Goal: Information Seeking & Learning: Learn about a topic

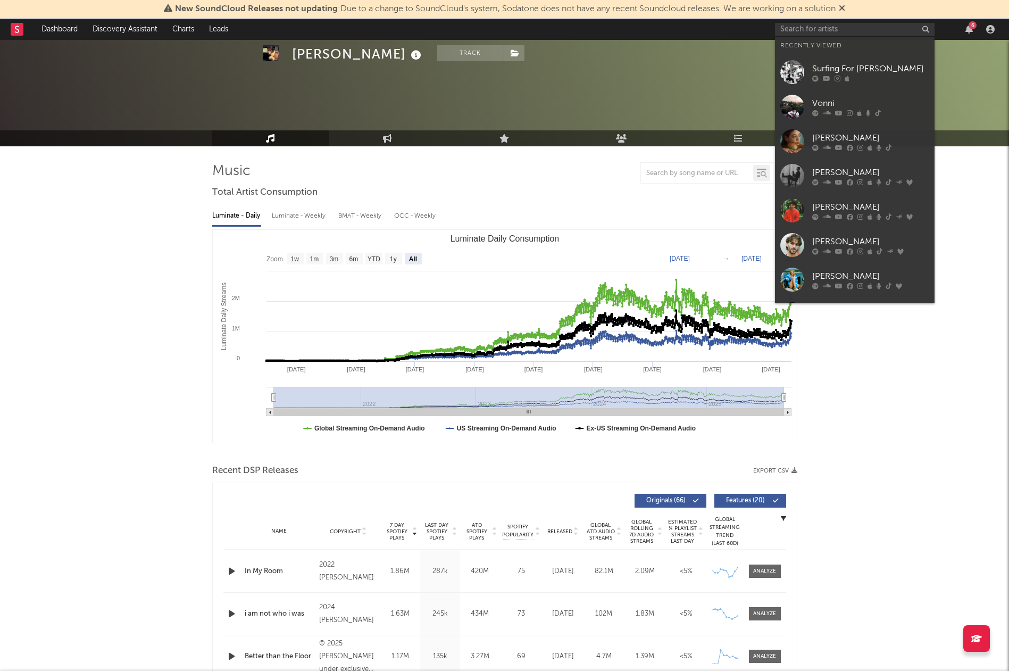
select select "All"
type input "k"
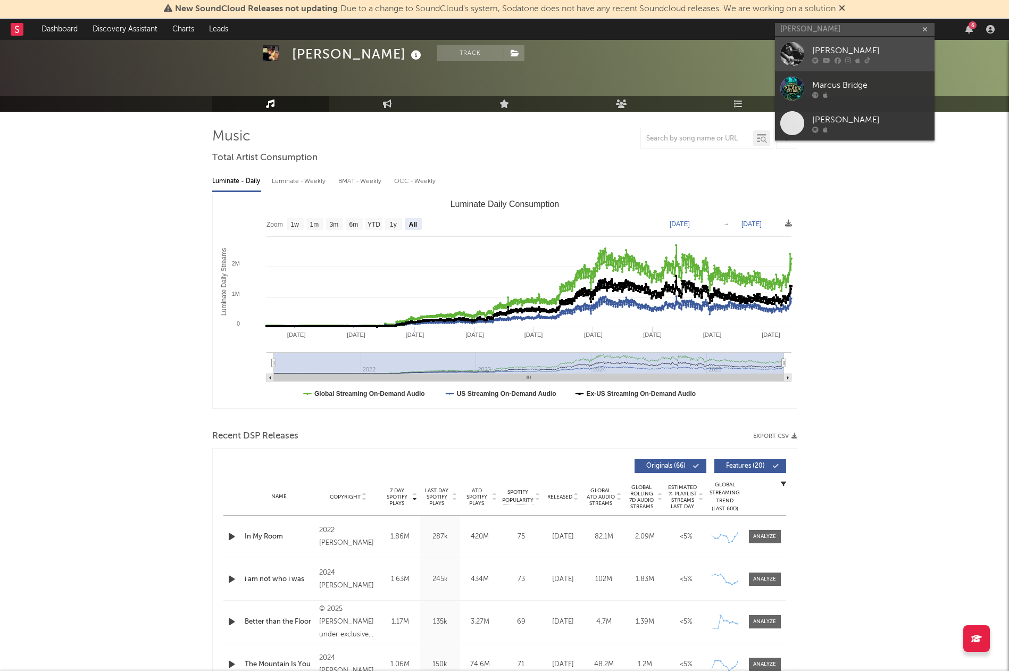
type input "[PERSON_NAME]"
click at [838, 46] on div "[PERSON_NAME]" at bounding box center [871, 50] width 117 height 13
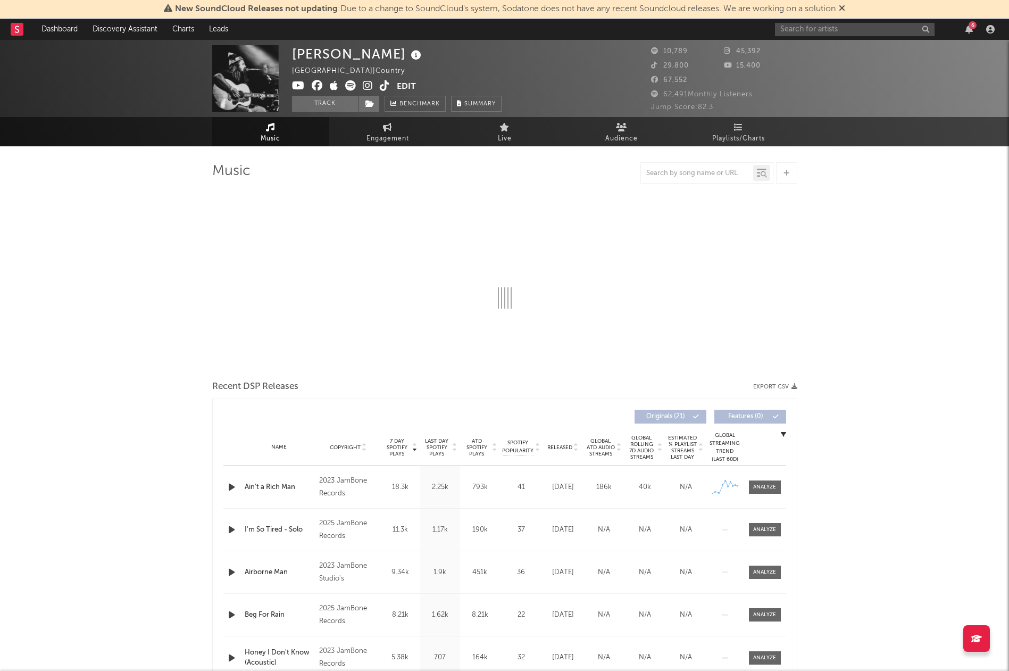
select select "6m"
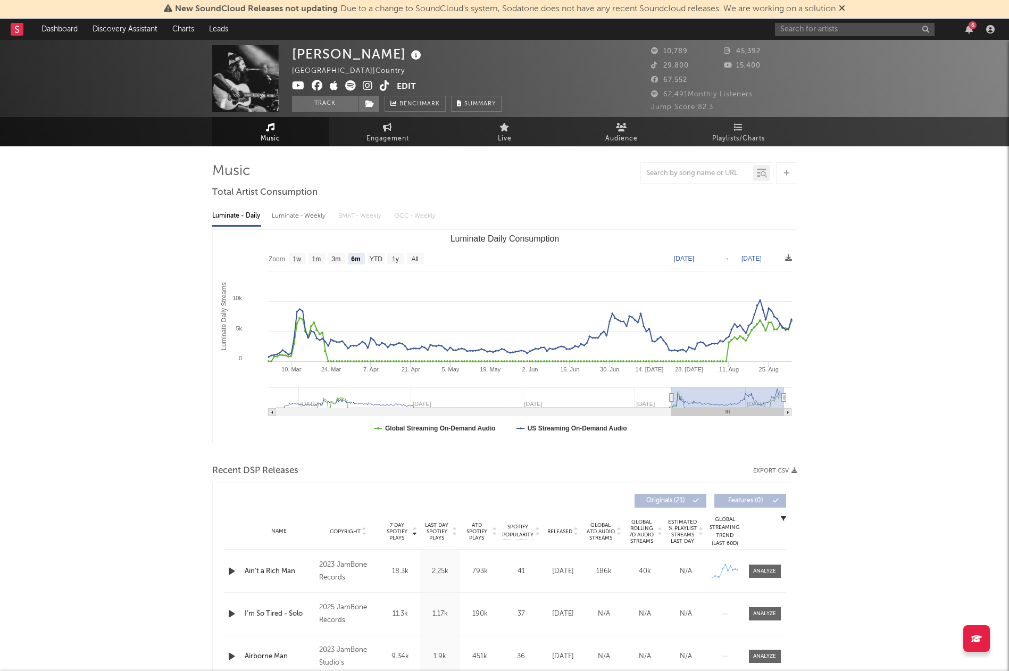
click at [305, 225] on div "Luminate - Daily Luminate - Weekly BMAT - Weekly OCC - Weekly Zoom 1w 1m 3m 6m …" at bounding box center [504, 324] width 585 height 244
click at [308, 216] on div "Luminate - Weekly" at bounding box center [300, 216] width 56 height 18
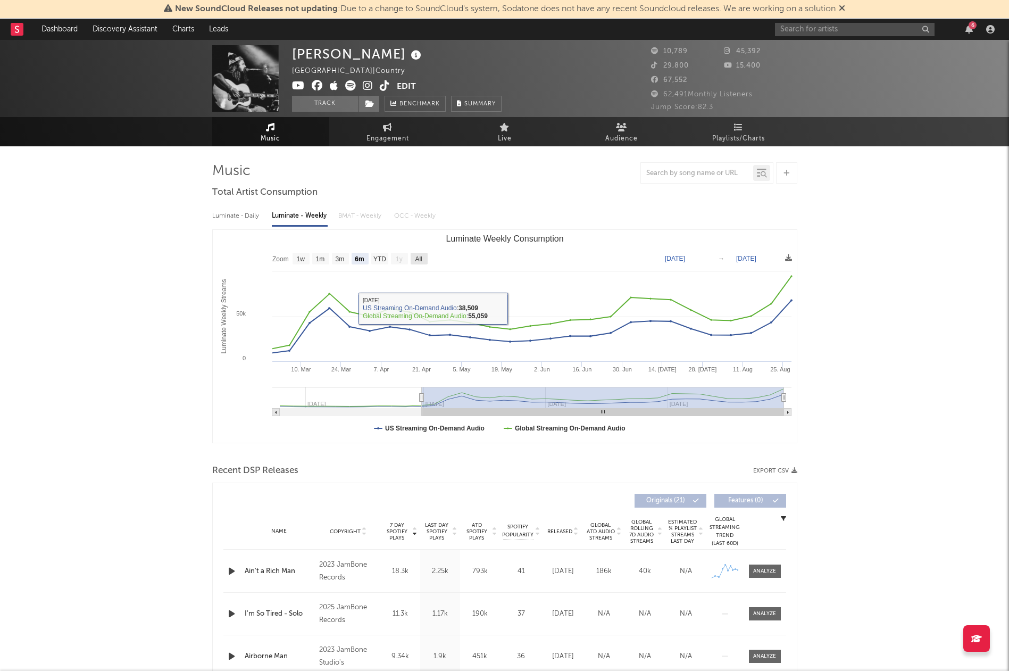
click at [418, 255] on text "All" at bounding box center [418, 258] width 7 height 7
select select "All"
type input "[DATE]"
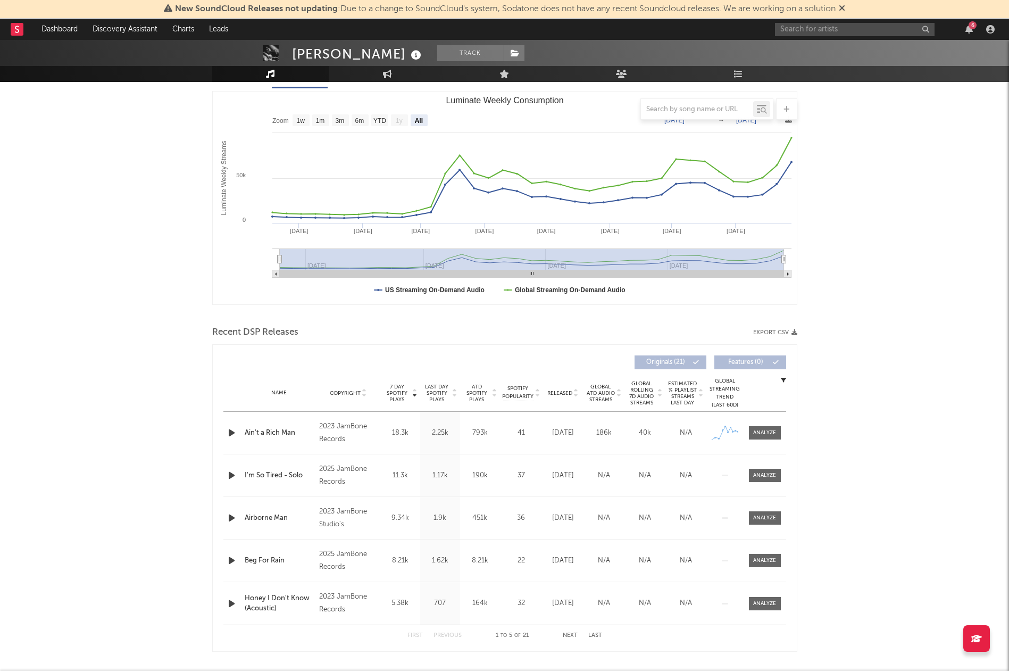
scroll to position [144, 0]
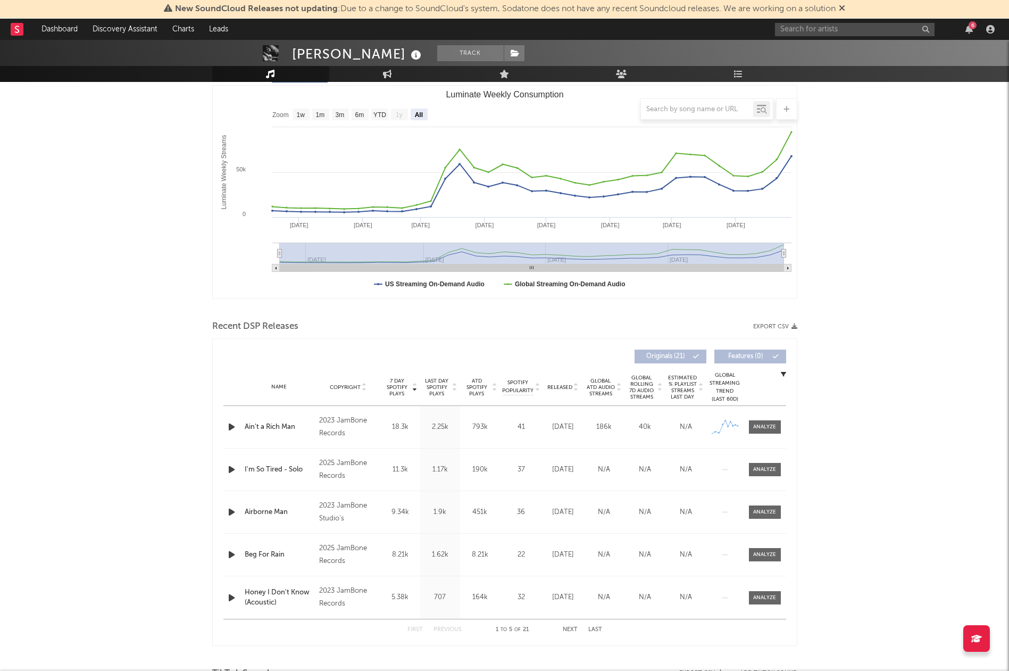
click at [411, 382] on div at bounding box center [414, 387] width 6 height 19
click at [477, 388] on span "ATD Spotify Plays" at bounding box center [477, 387] width 28 height 19
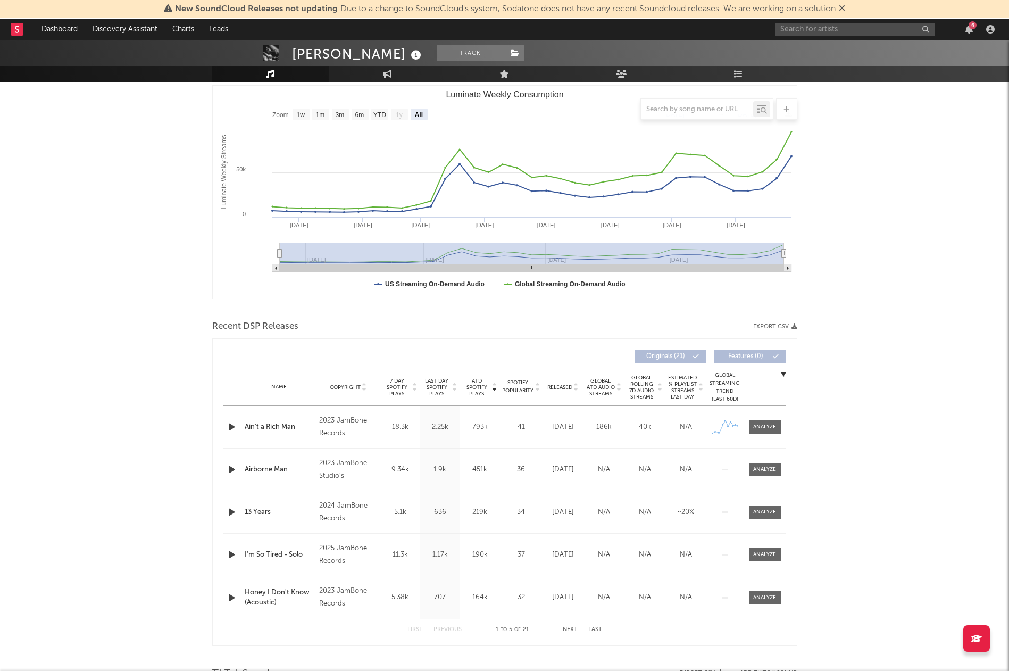
click at [449, 385] on span "Last Day Spotify Plays" at bounding box center [437, 387] width 28 height 19
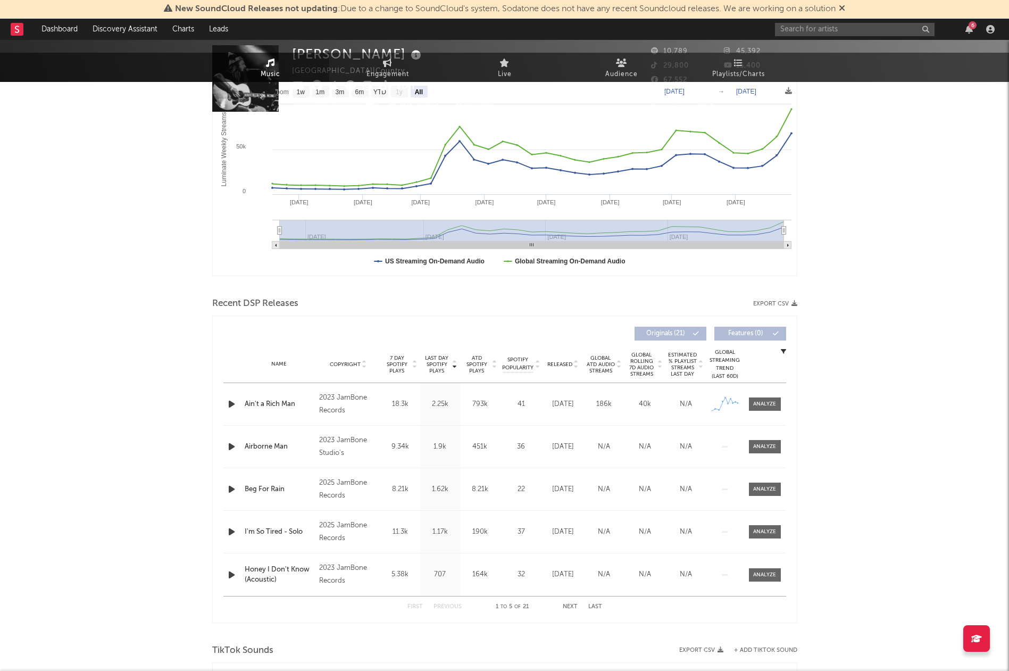
scroll to position [0, 0]
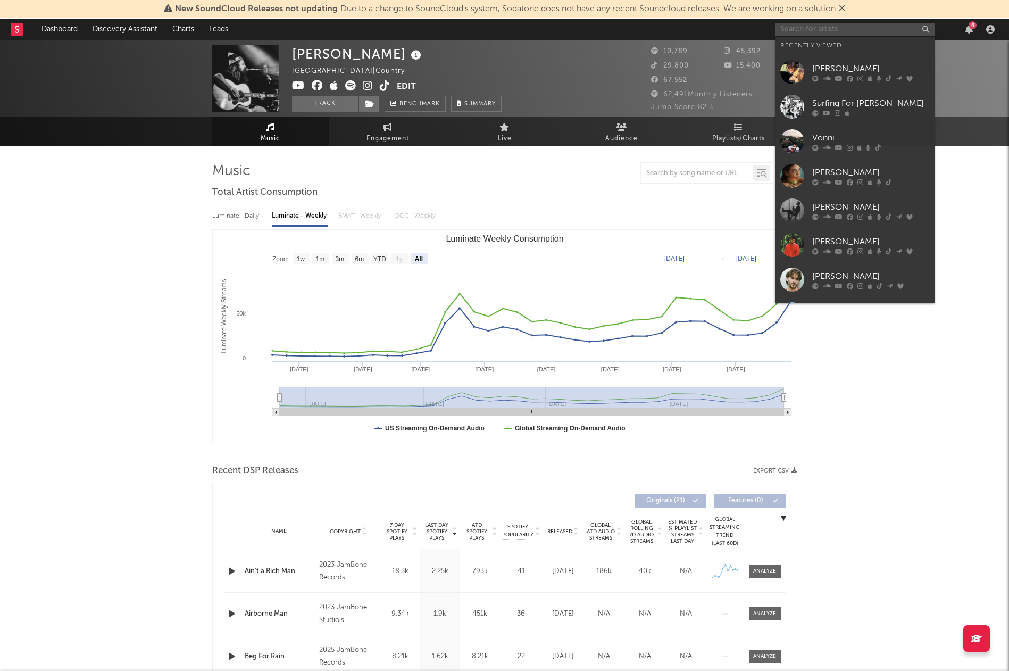
click at [824, 31] on input "text" at bounding box center [855, 29] width 160 height 13
click at [787, 135] on div at bounding box center [793, 141] width 24 height 24
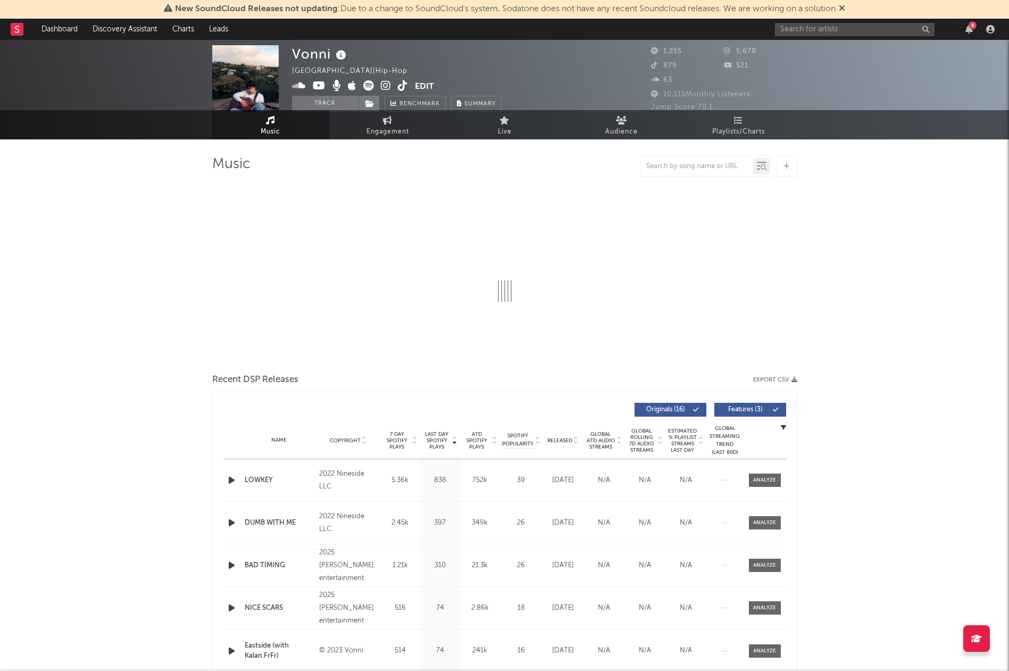
select select "6m"
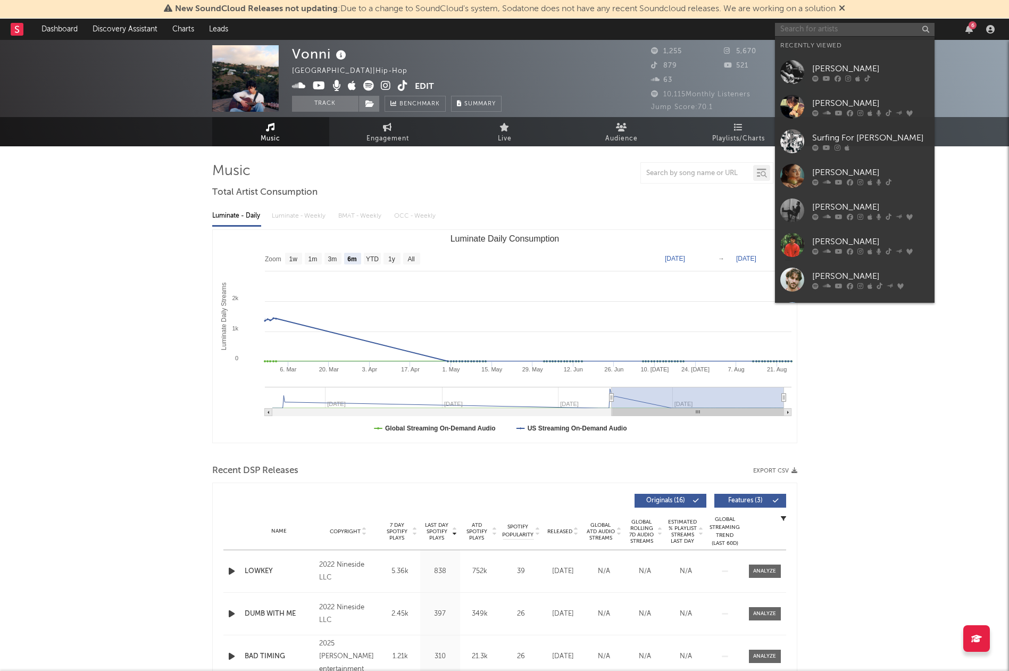
click at [837, 27] on input "text" at bounding box center [855, 29] width 160 height 13
click at [793, 141] on div at bounding box center [793, 141] width 24 height 24
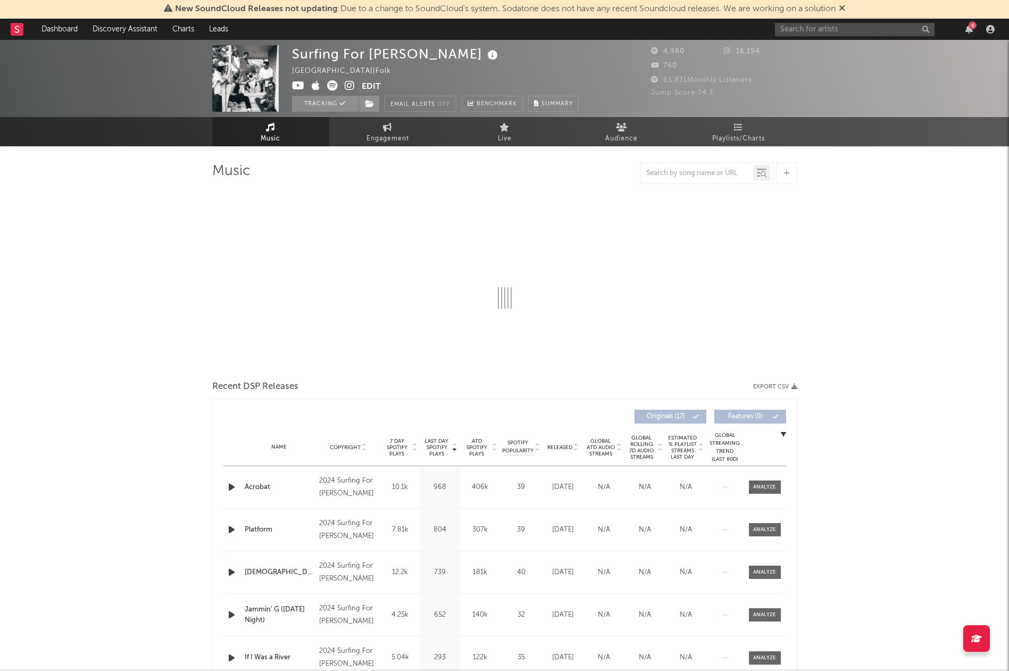
select select "6m"
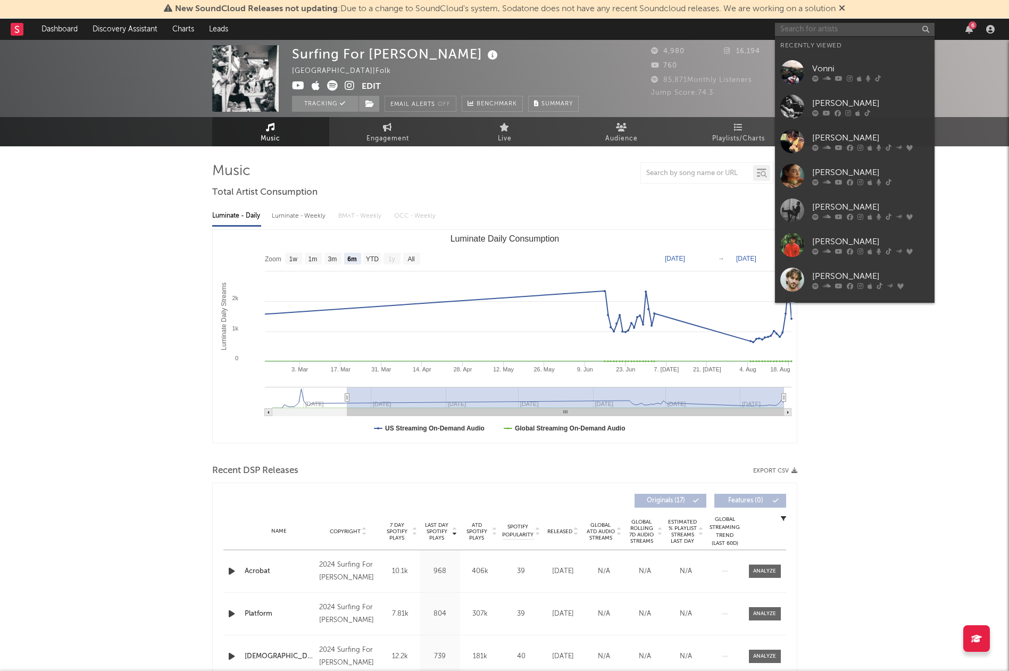
click at [835, 28] on input "text" at bounding box center [855, 29] width 160 height 13
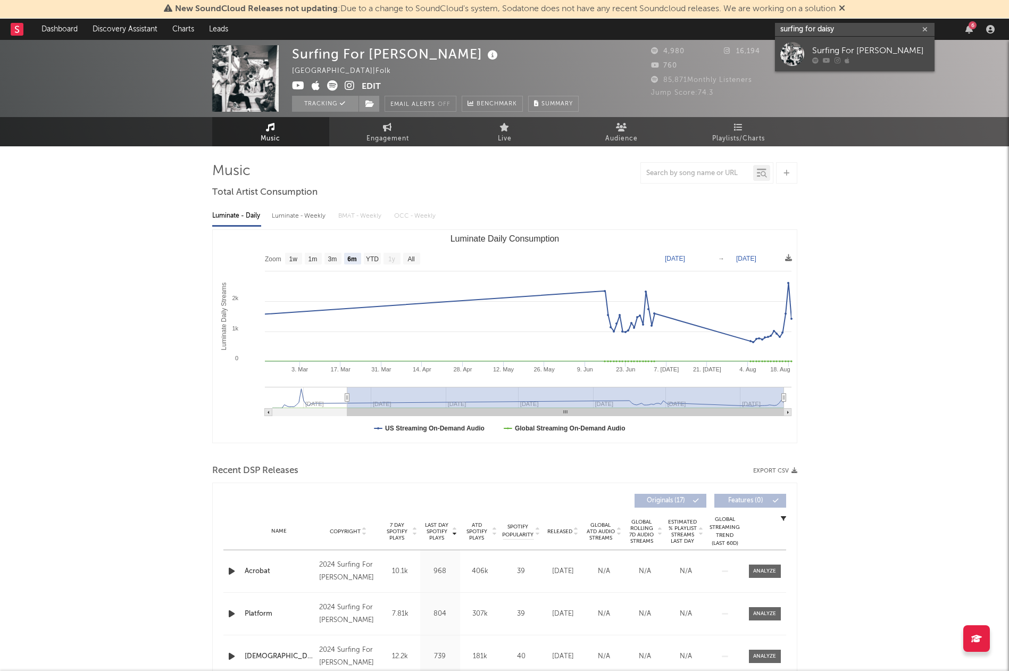
type input "surfing for daisy"
click at [849, 43] on link "Surfing For [PERSON_NAME]" at bounding box center [855, 54] width 160 height 35
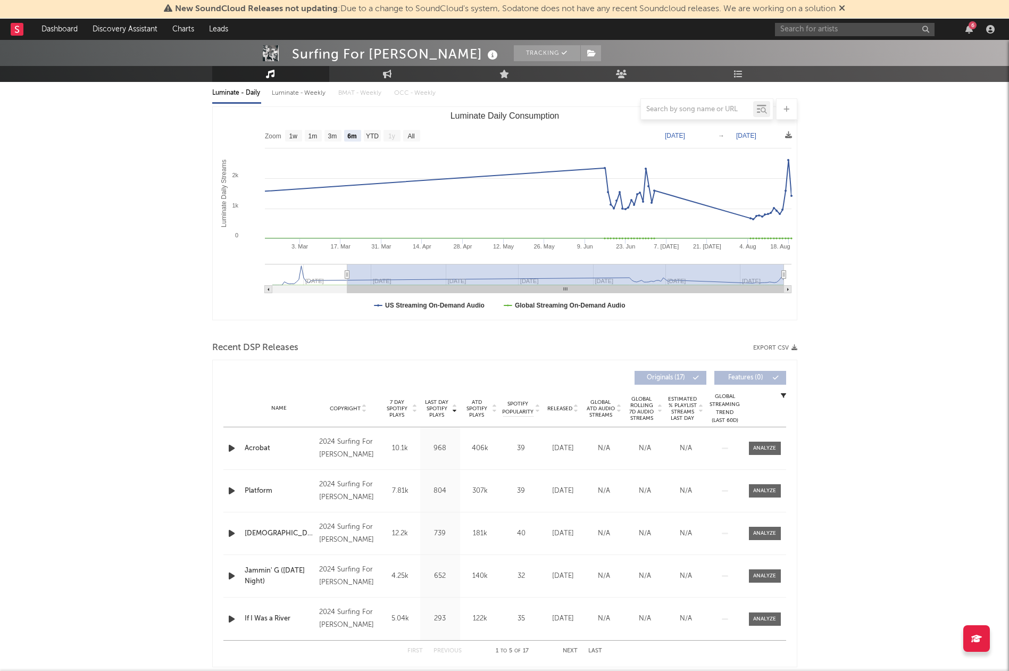
scroll to position [130, 0]
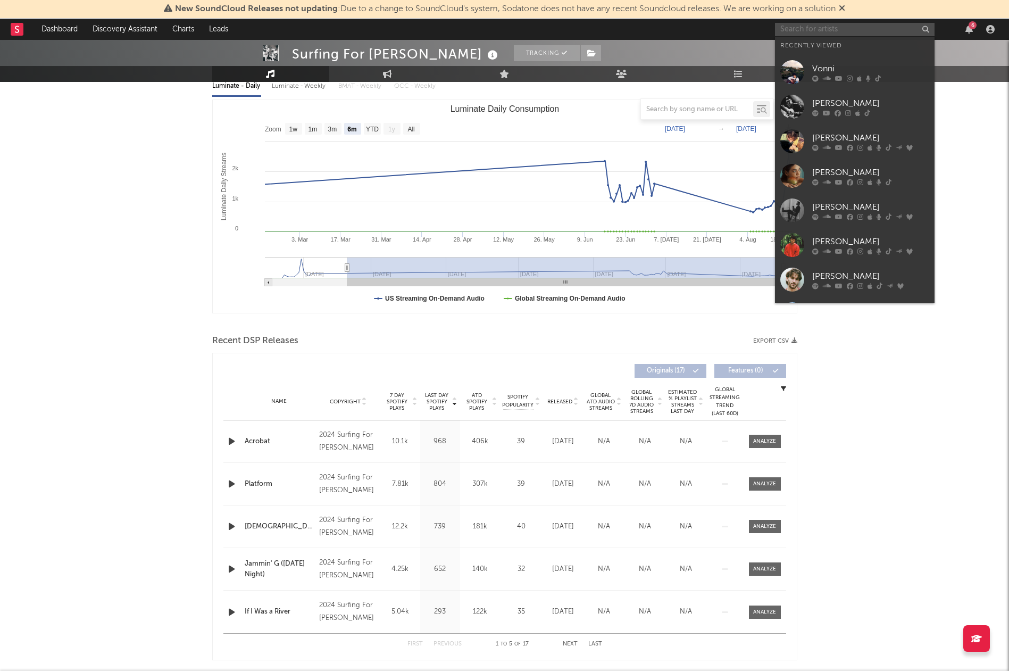
click at [842, 28] on input "text" at bounding box center [855, 29] width 160 height 13
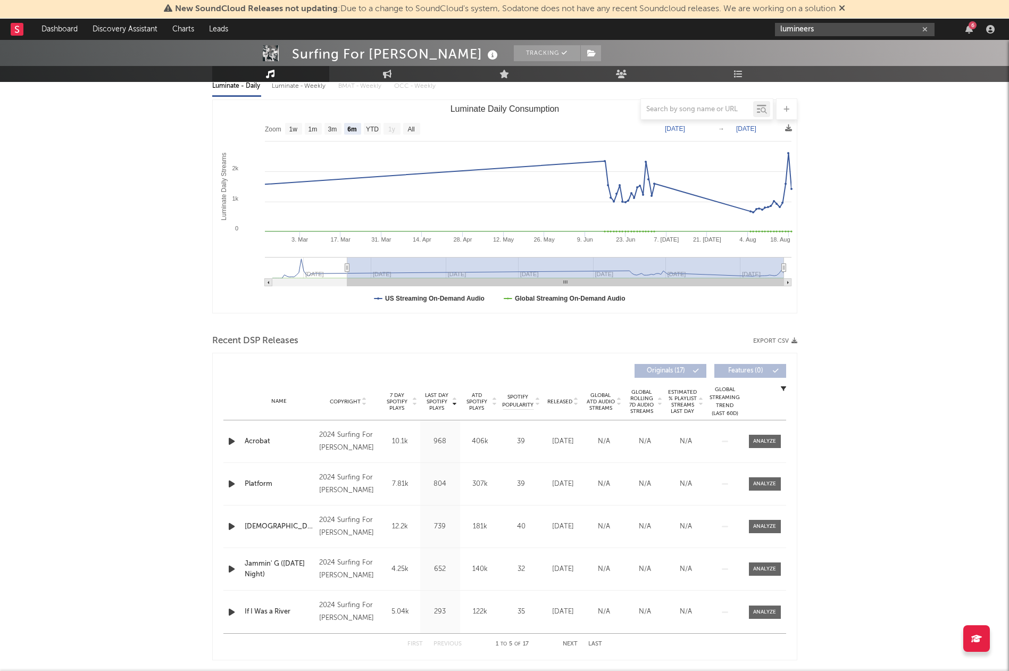
click at [830, 33] on input "lumineers" at bounding box center [855, 29] width 160 height 13
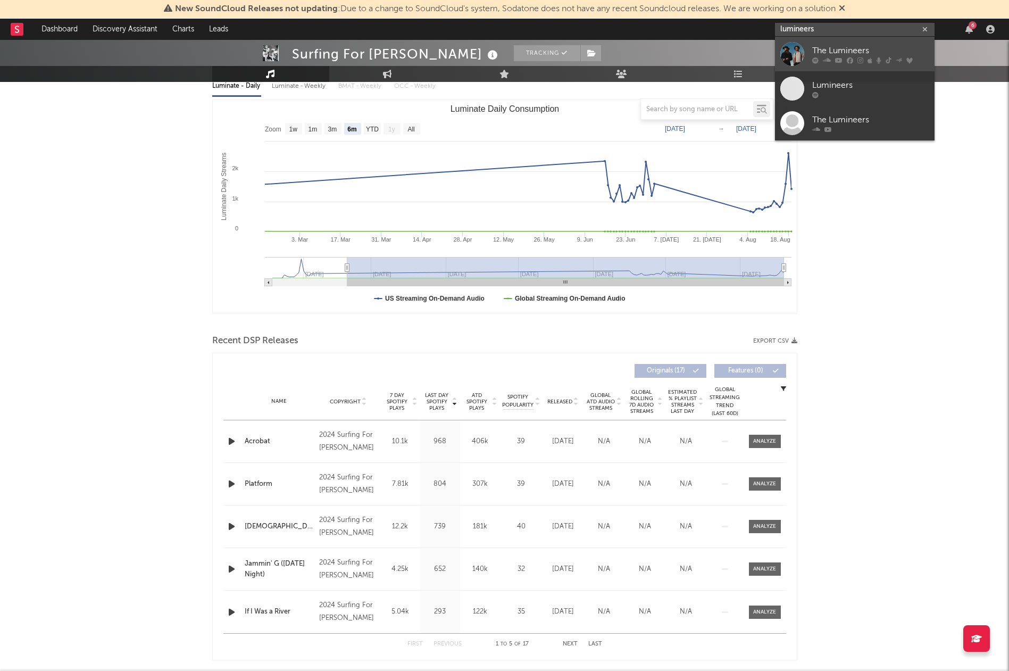
type input "lumineers"
click at [831, 45] on div "The Lumineers" at bounding box center [871, 50] width 117 height 13
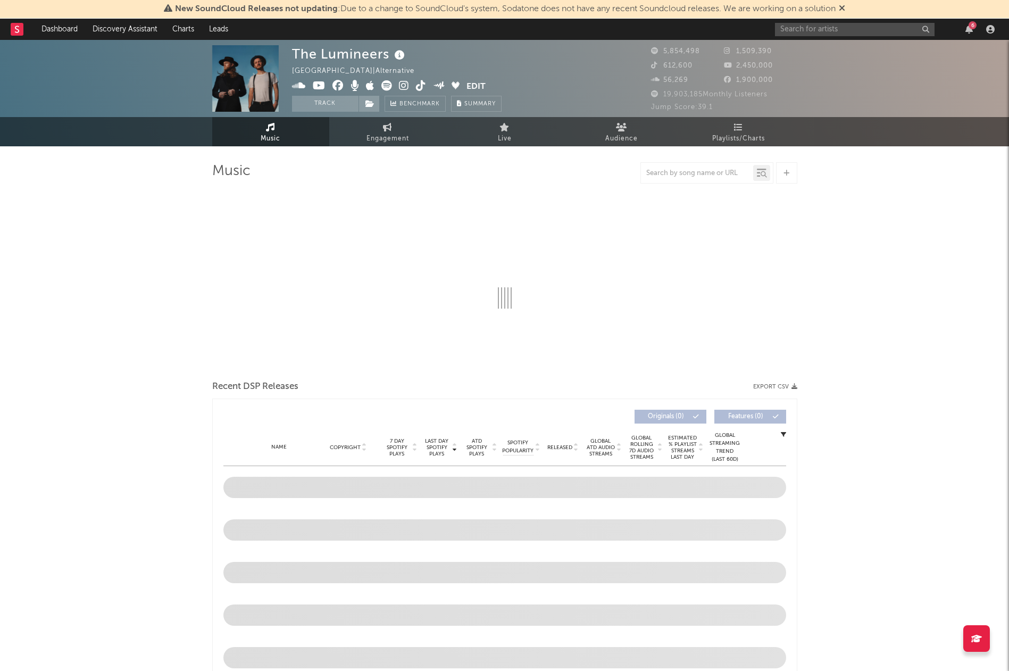
select select "6m"
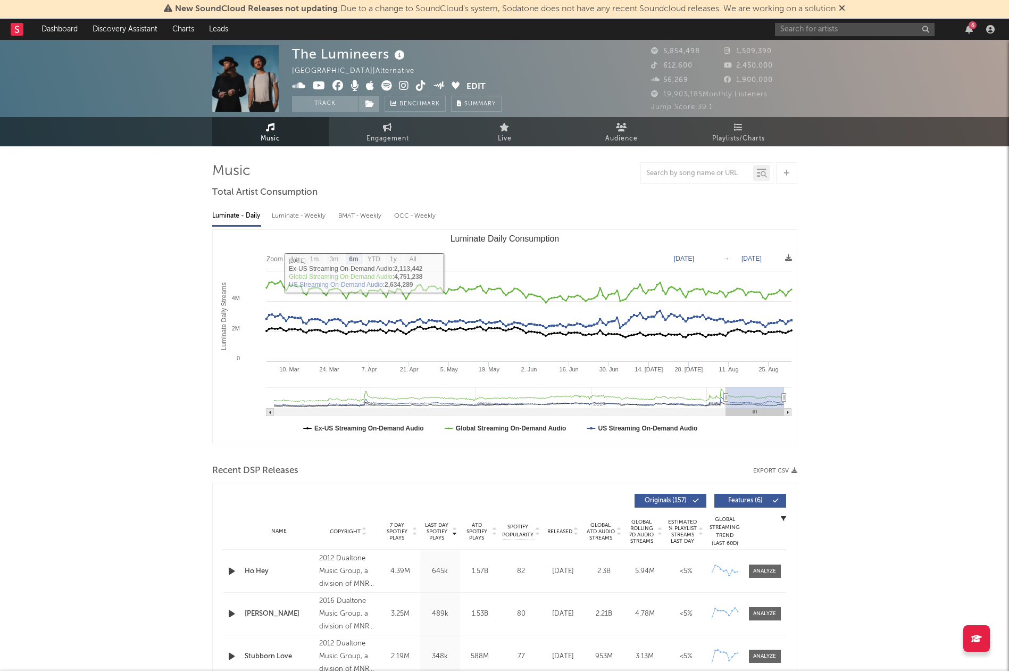
click at [314, 214] on div "Luminate - Weekly" at bounding box center [300, 216] width 56 height 18
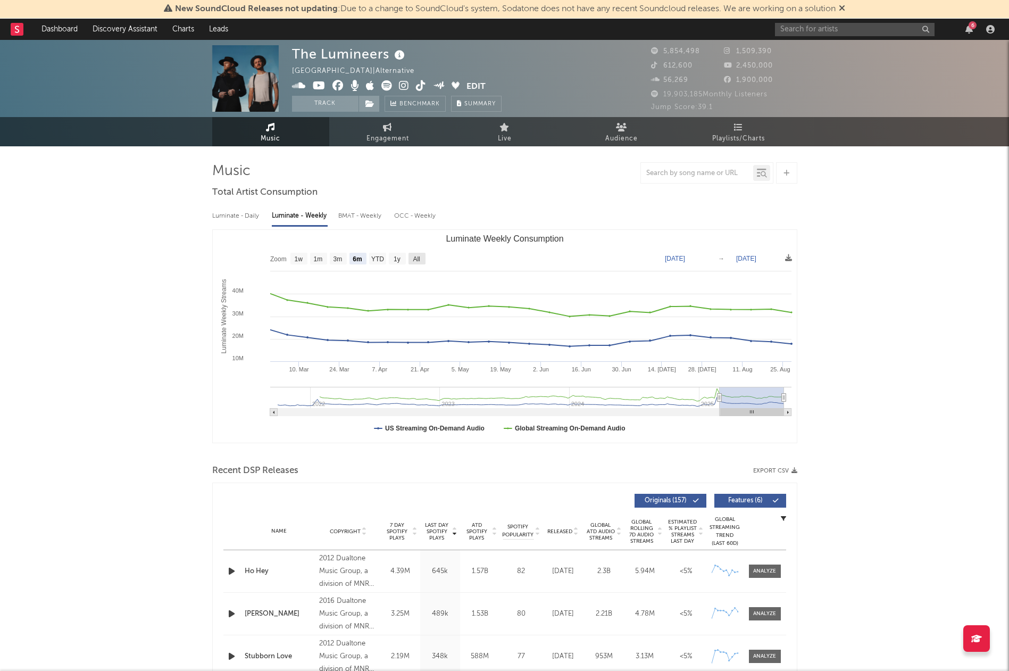
click at [415, 261] on text "All" at bounding box center [416, 258] width 7 height 7
select select "All"
type input "[DATE]"
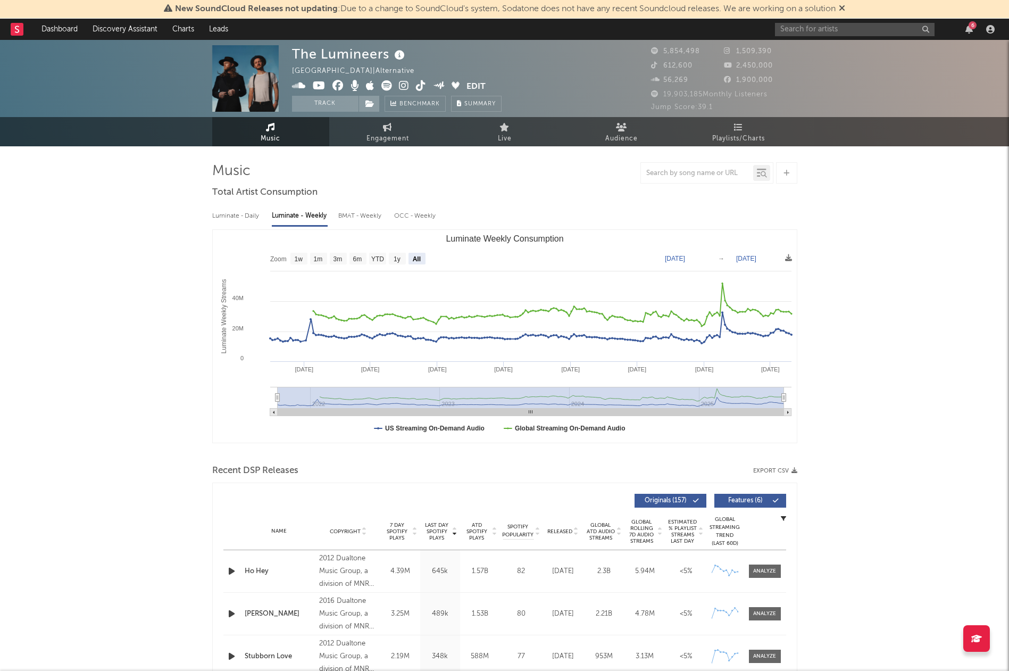
click at [249, 217] on div "Luminate - Daily" at bounding box center [236, 216] width 49 height 18
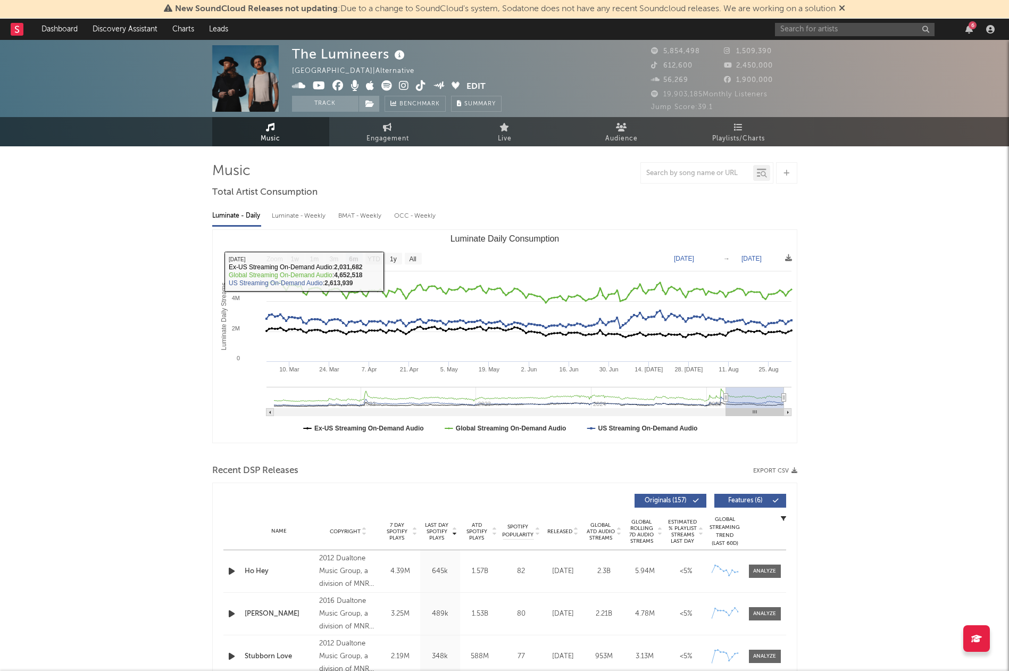
click at [377, 259] on text "YTD" at bounding box center [373, 258] width 13 height 7
select select "YTD"
type input "[DATE]"
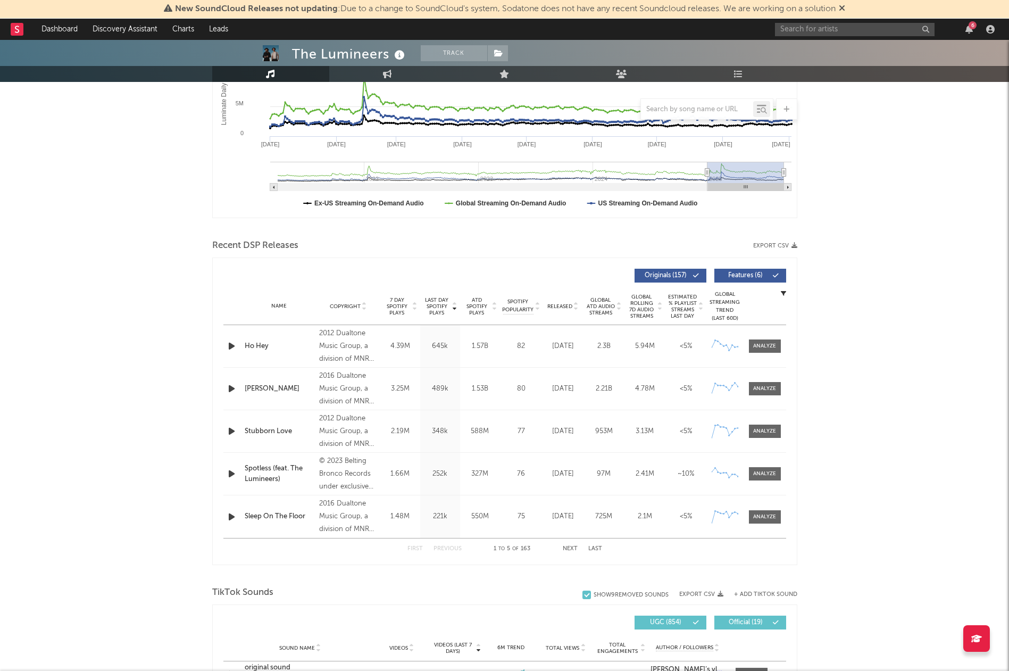
scroll to position [260, 0]
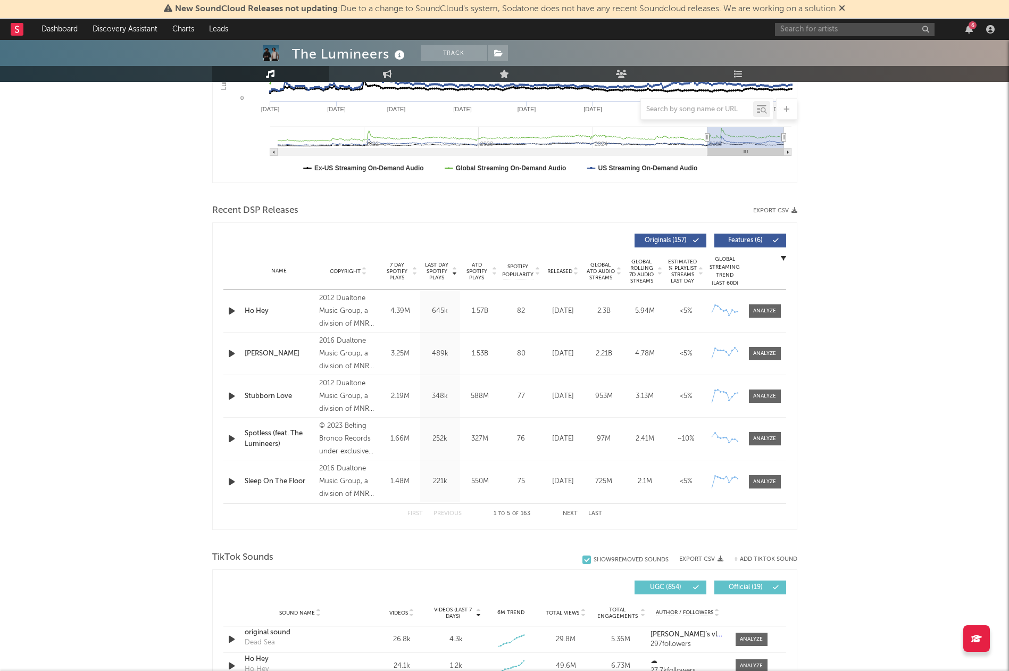
click at [486, 272] on span "ATD Spotify Plays" at bounding box center [477, 271] width 28 height 19
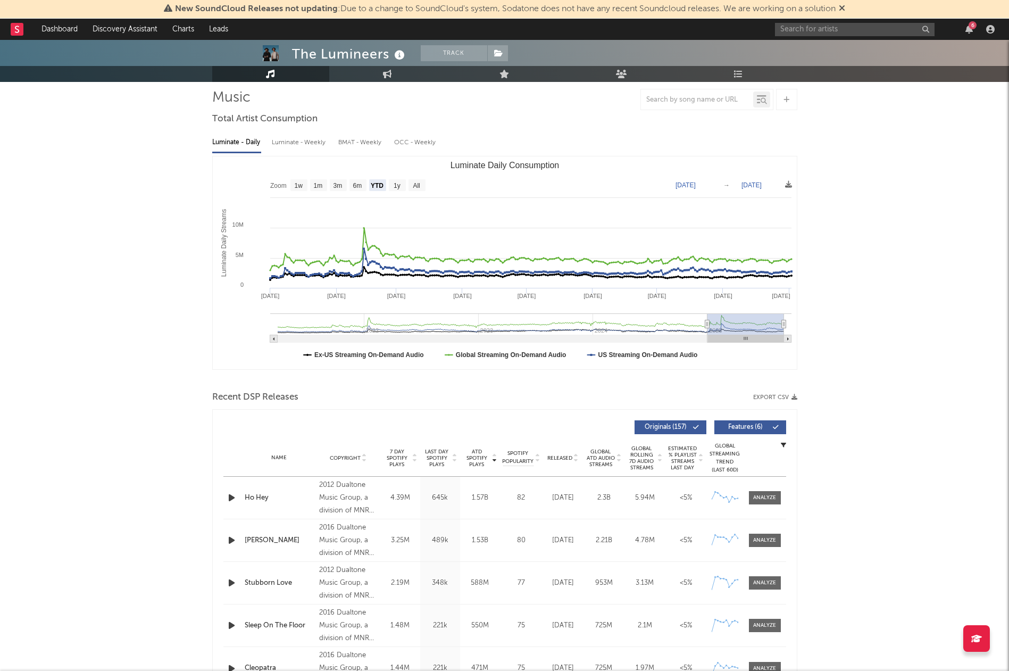
scroll to position [0, 0]
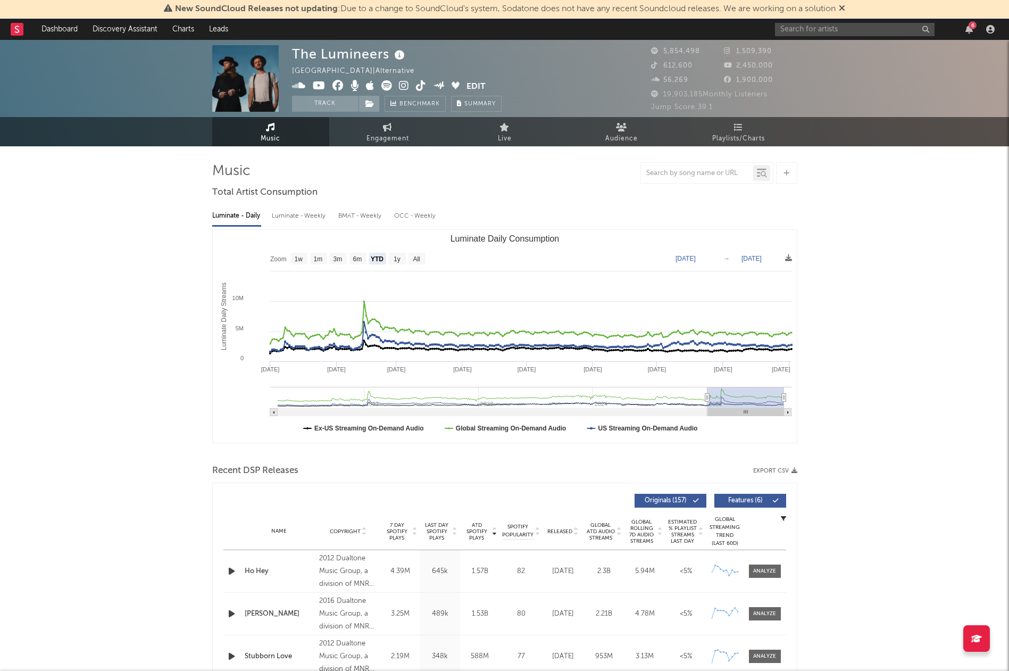
click at [306, 221] on div "Luminate - Weekly" at bounding box center [300, 216] width 56 height 18
select select "6m"
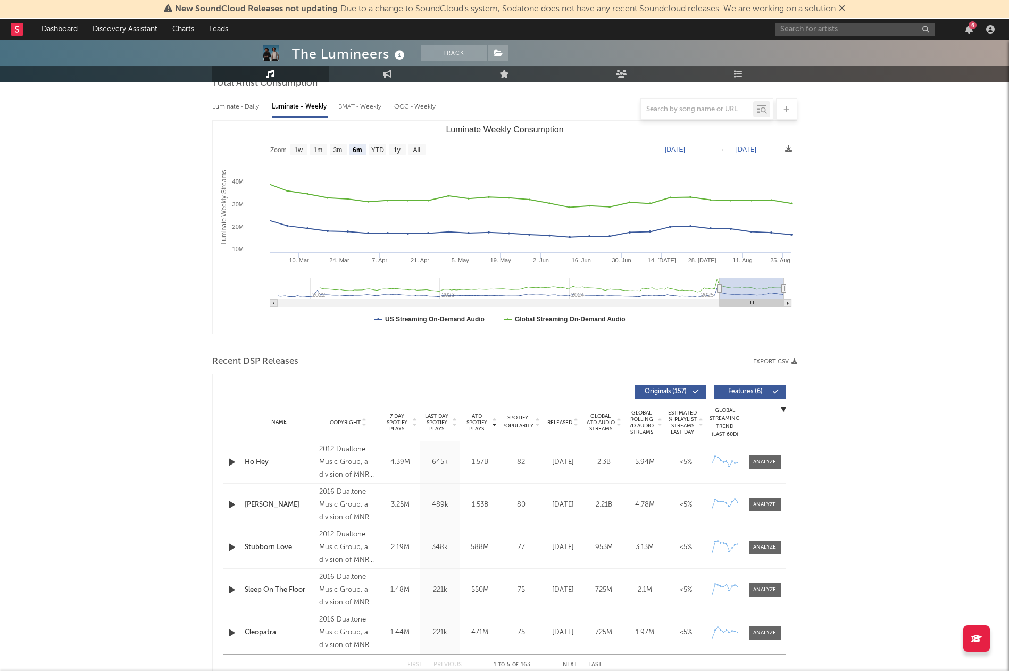
scroll to position [228, 0]
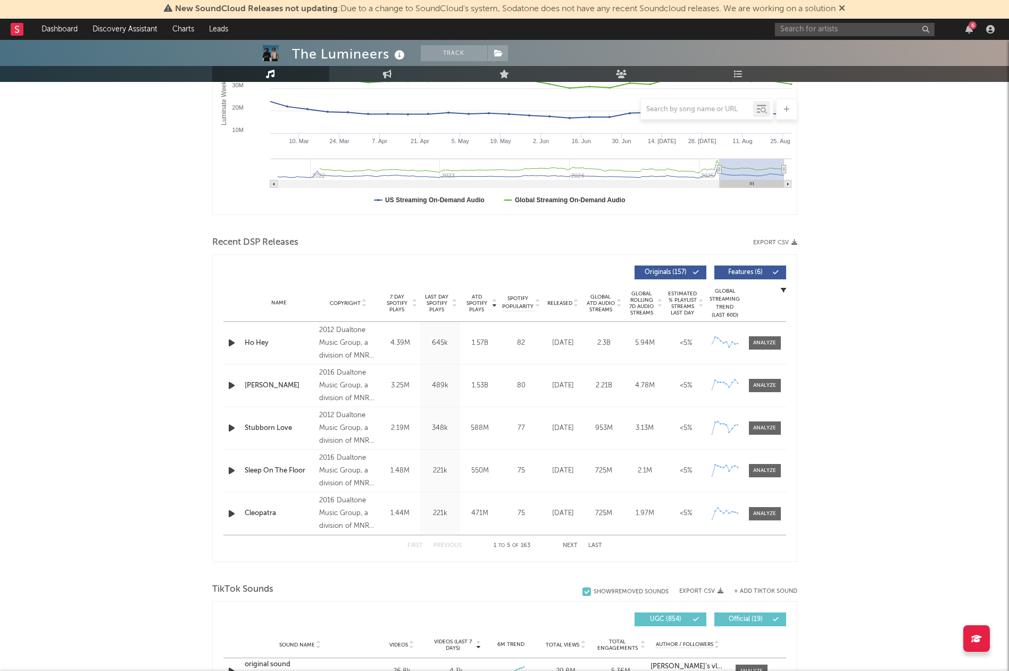
click at [569, 545] on button "Next" at bounding box center [570, 546] width 15 height 6
click at [447, 544] on button "Previous" at bounding box center [448, 546] width 28 height 6
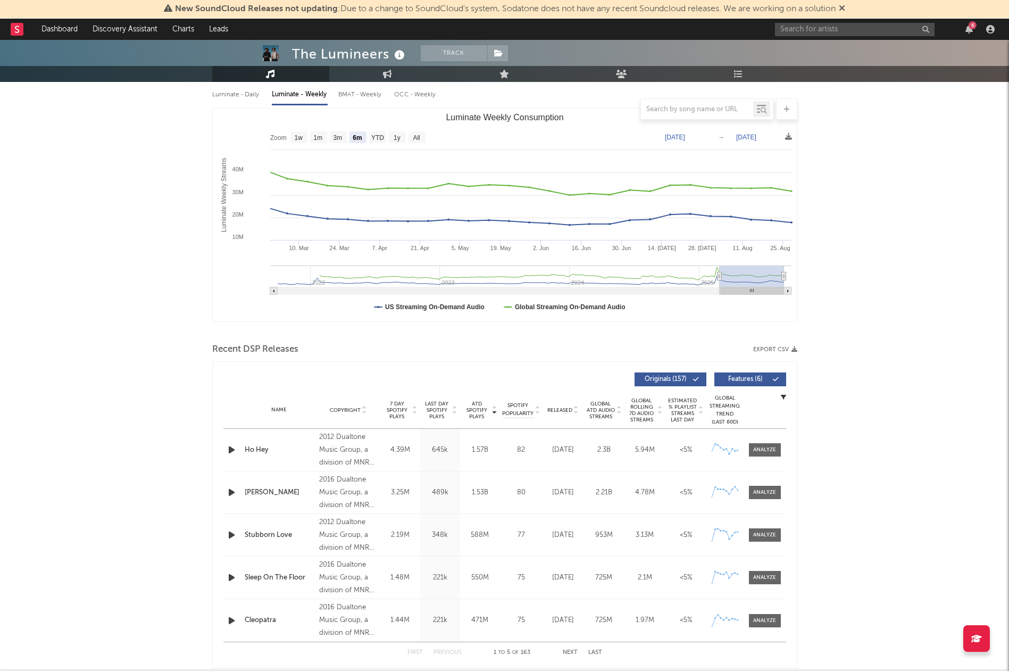
scroll to position [0, 0]
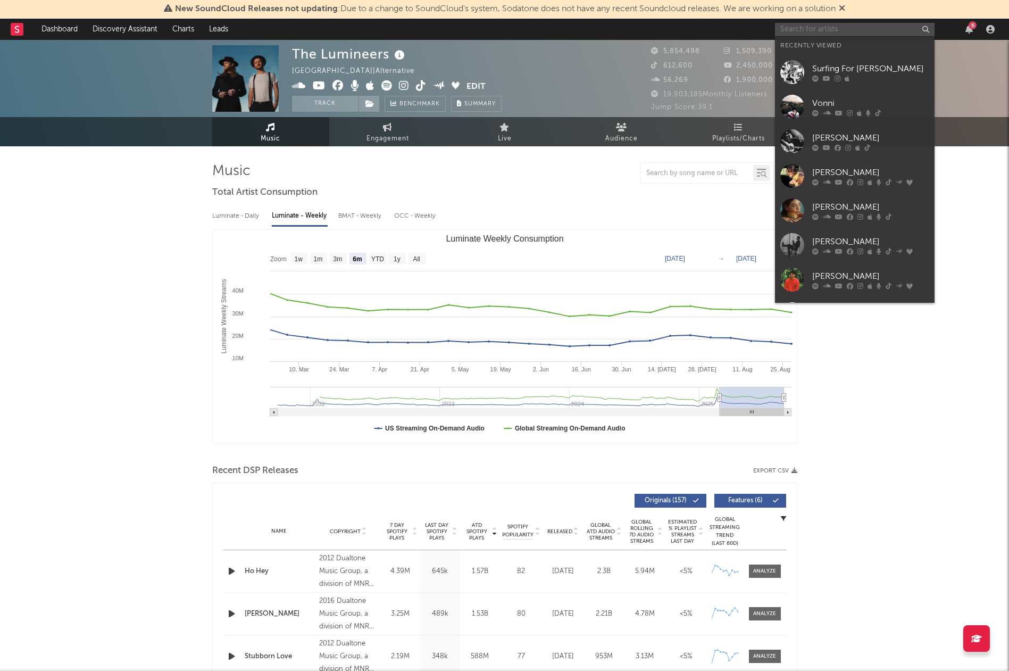
click at [834, 27] on input "text" at bounding box center [855, 29] width 160 height 13
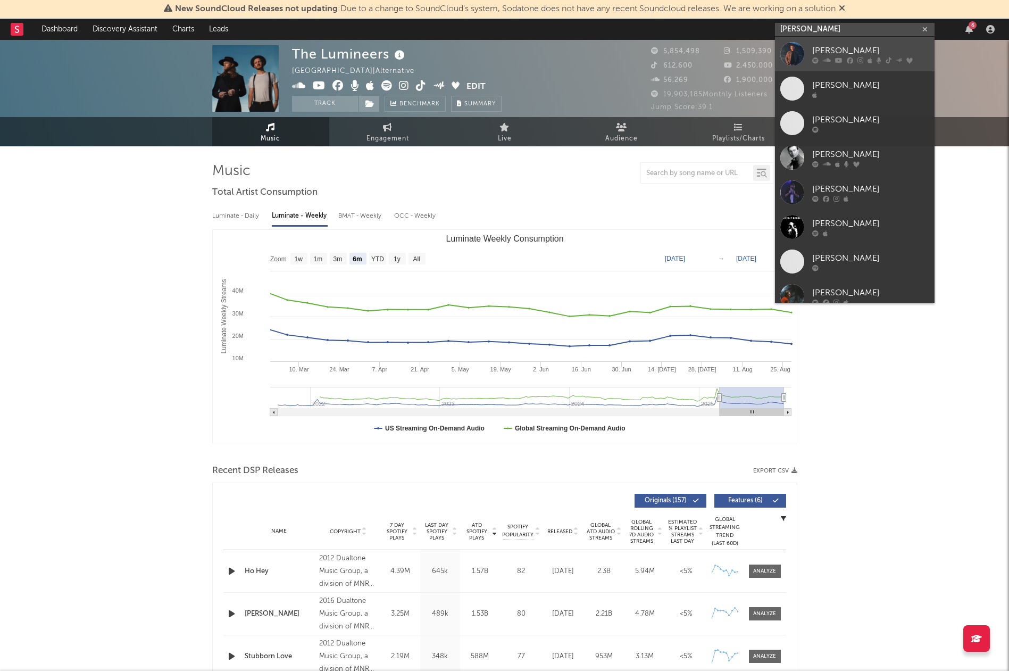
type input "[PERSON_NAME]"
click at [793, 57] on div at bounding box center [793, 54] width 24 height 24
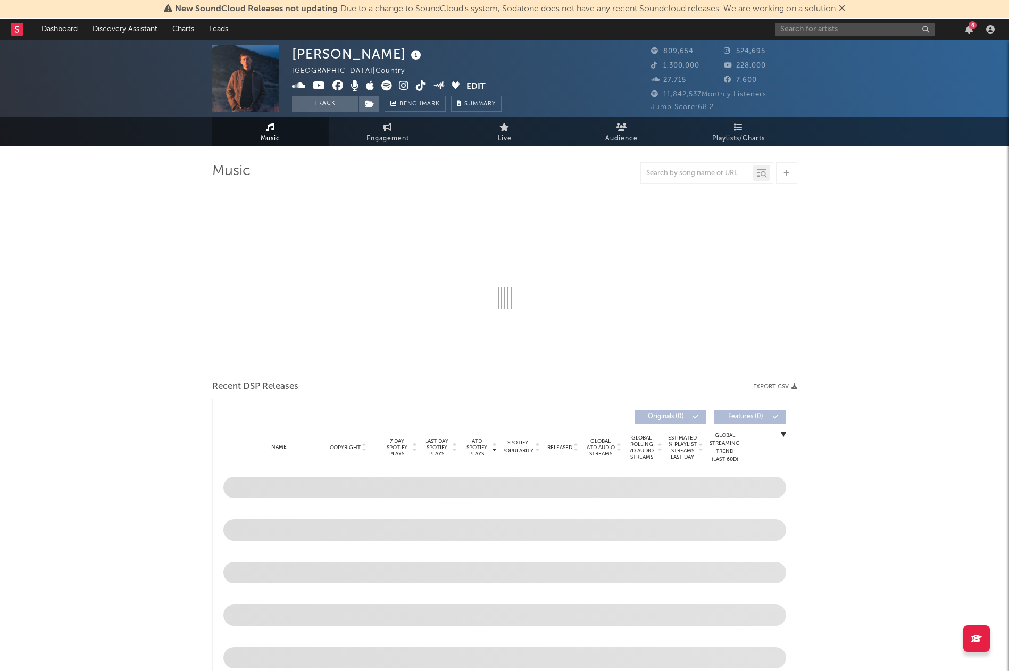
select select "6m"
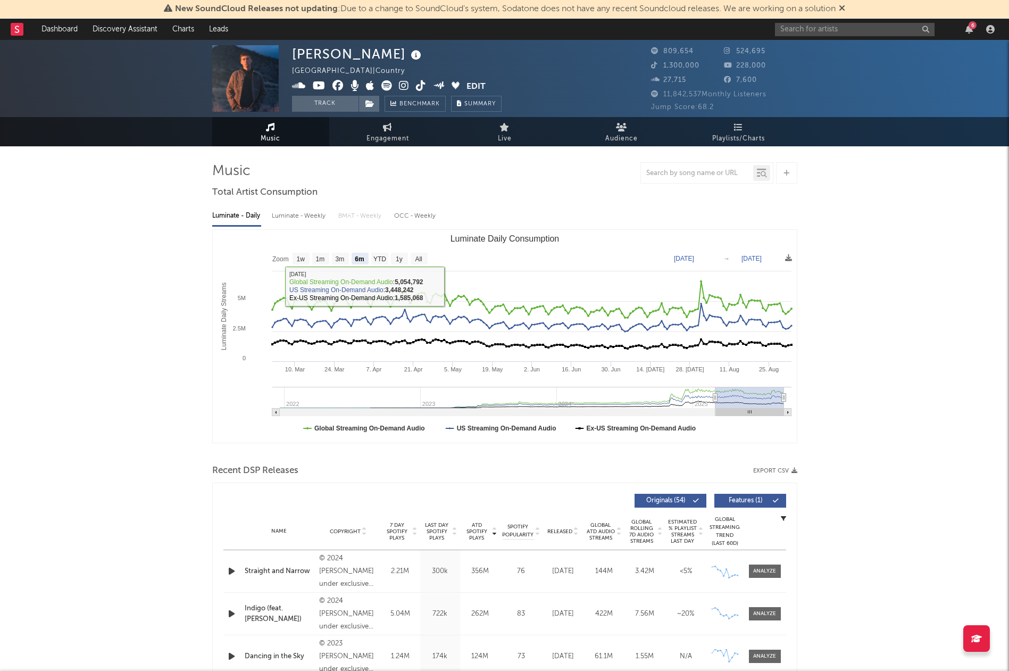
click at [307, 216] on div "Luminate - Weekly" at bounding box center [300, 216] width 56 height 18
select select "6m"
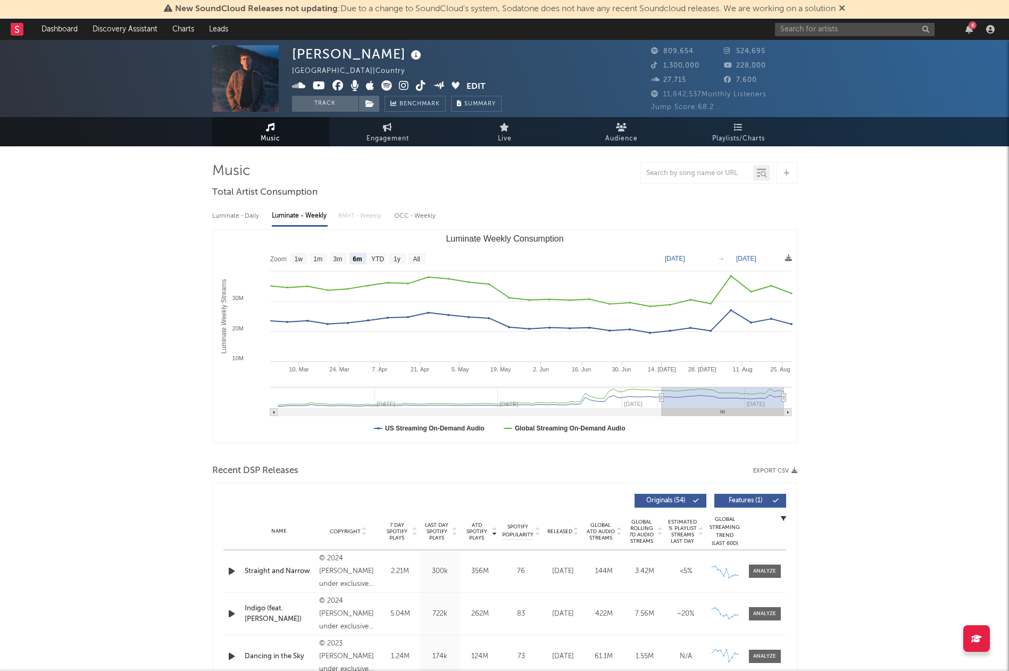
click at [441, 531] on span "Last Day Spotify Plays" at bounding box center [437, 531] width 28 height 19
click at [408, 525] on span "7 Day Spotify Plays" at bounding box center [397, 531] width 28 height 19
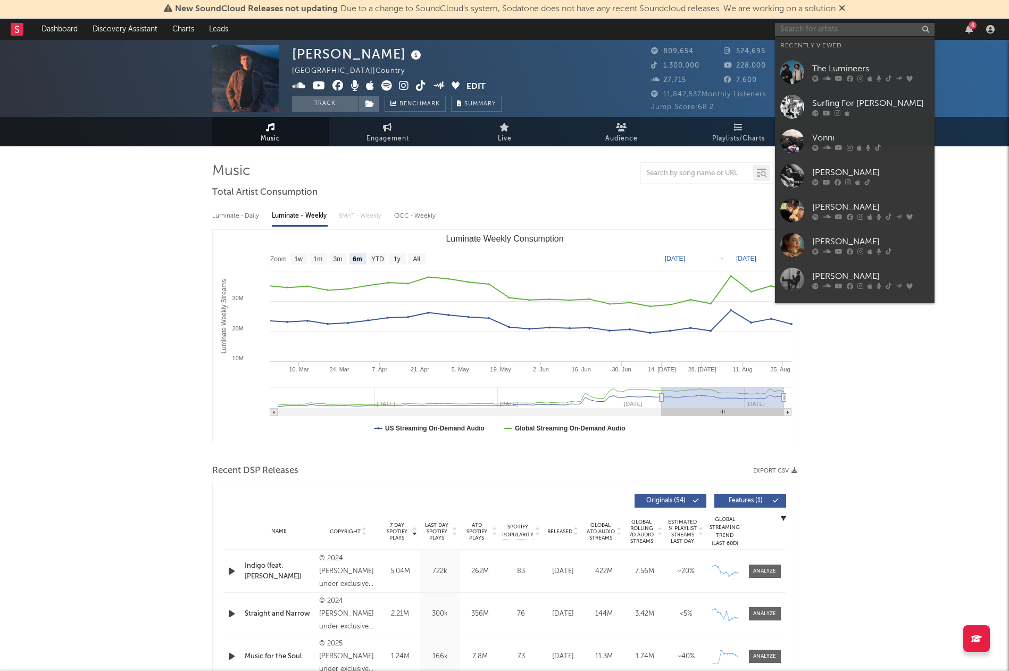
click at [838, 29] on input "text" at bounding box center [855, 29] width 160 height 13
click at [846, 212] on div "[PERSON_NAME]" at bounding box center [871, 207] width 117 height 13
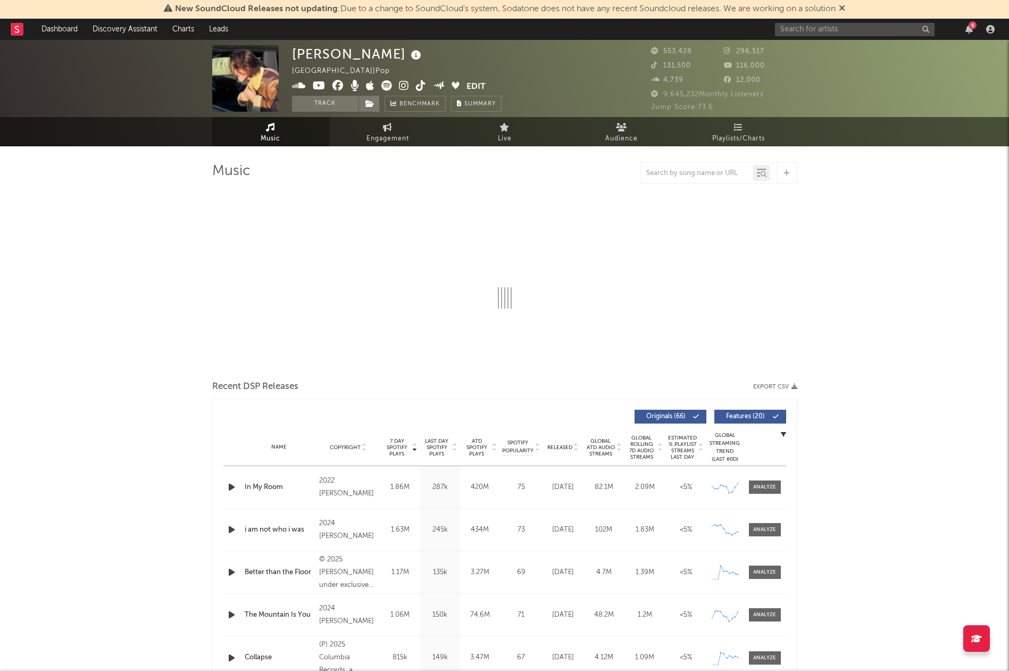
select select "6m"
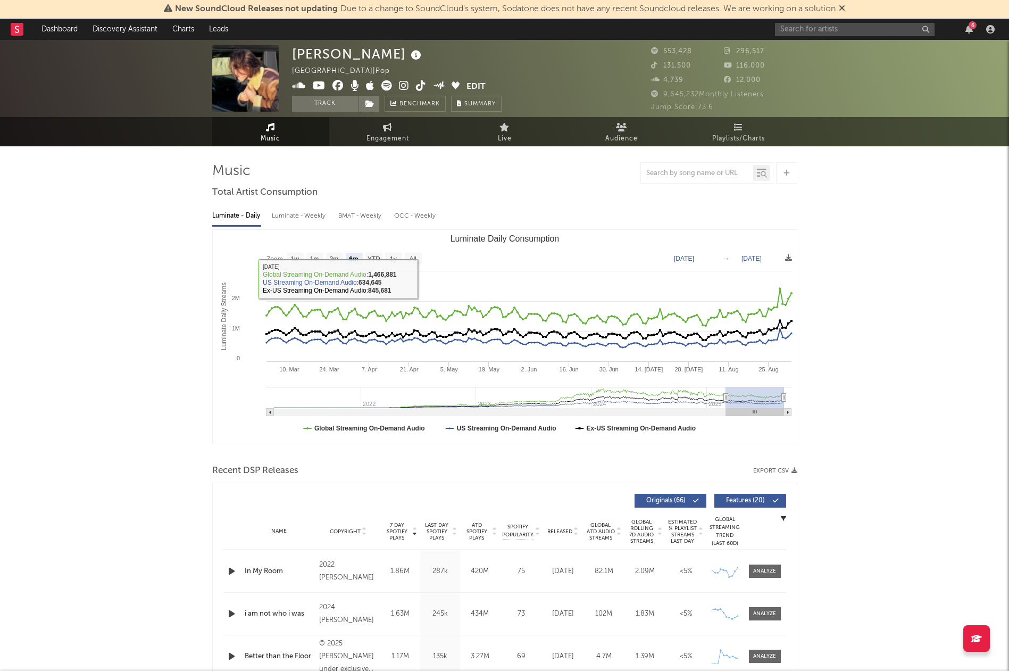
click at [322, 212] on div "Luminate - Weekly" at bounding box center [300, 216] width 56 height 18
select select "6m"
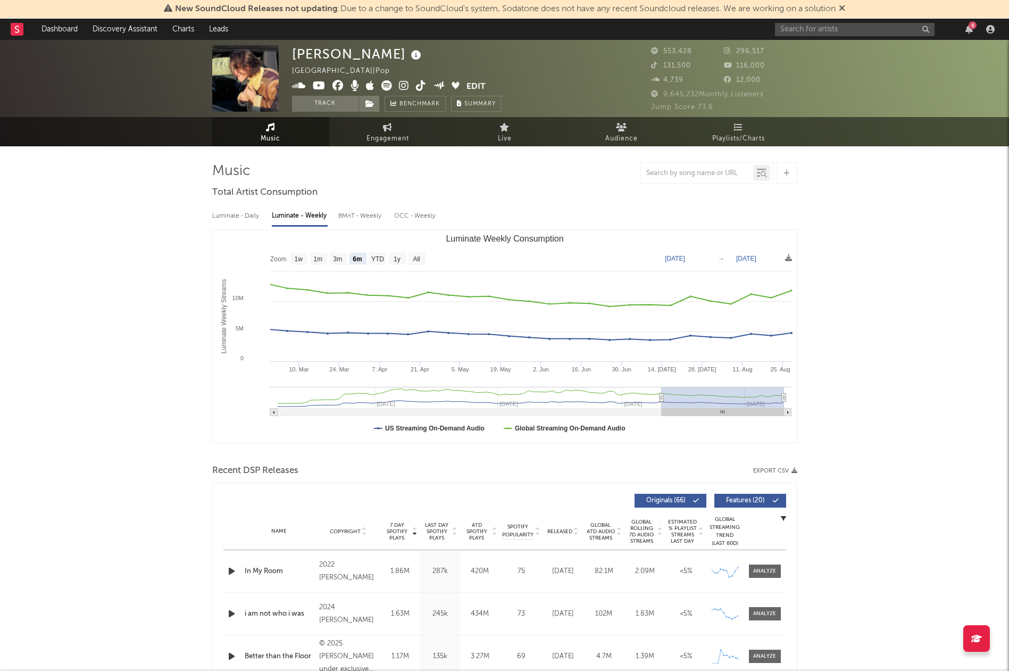
click at [400, 533] on span "7 Day Spotify Plays" at bounding box center [397, 531] width 28 height 19
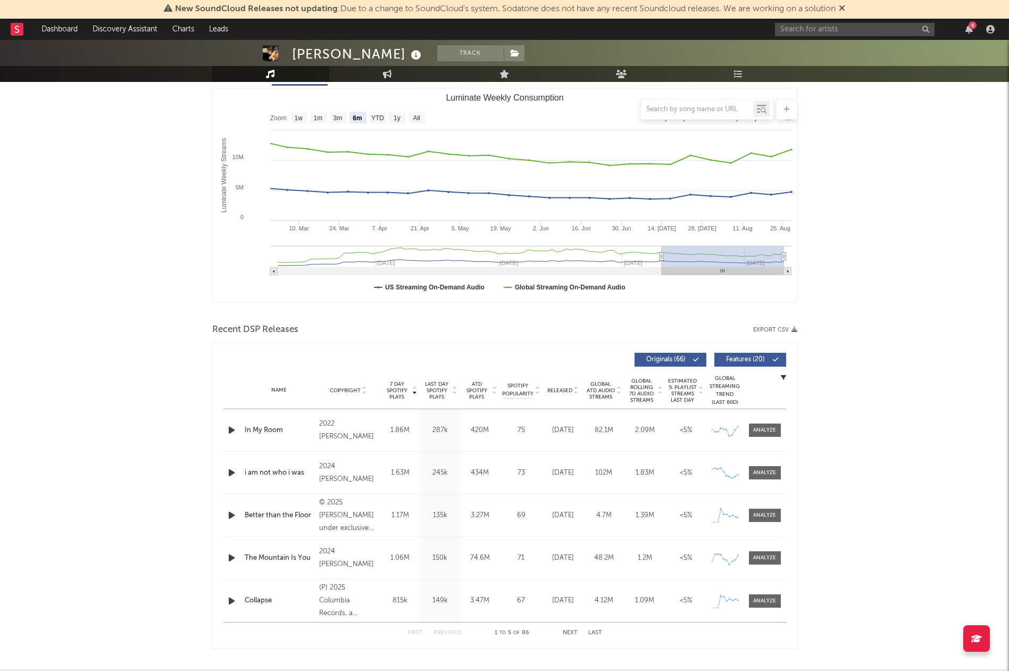
scroll to position [143, 0]
click at [443, 385] on span "Last Day Spotify Plays" at bounding box center [437, 388] width 28 height 19
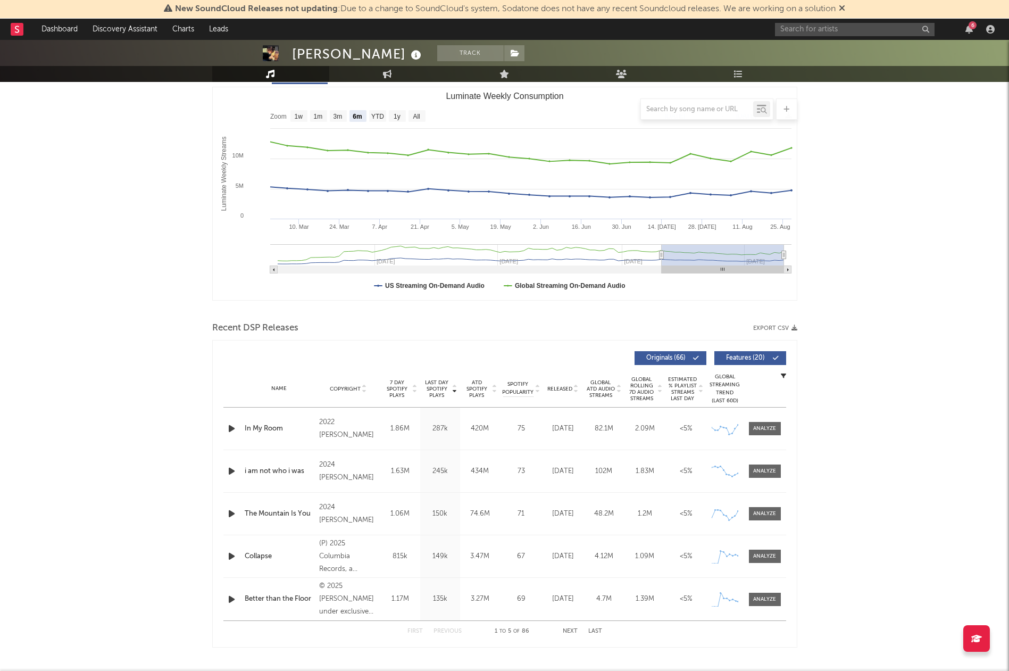
click at [443, 385] on span "Last Day Spotify Plays" at bounding box center [437, 388] width 28 height 19
click at [443, 387] on span "Last Day Spotify Plays" at bounding box center [437, 388] width 28 height 19
click at [576, 628] on button "Next" at bounding box center [570, 631] width 15 height 6
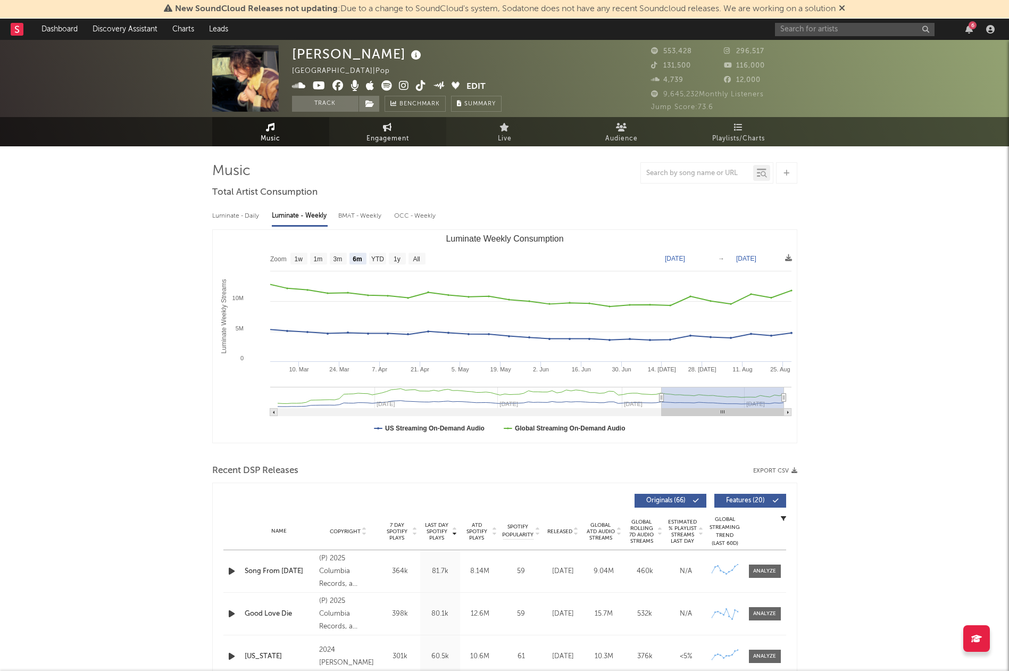
click at [424, 126] on link "Engagement" at bounding box center [387, 131] width 117 height 29
select select "1w"
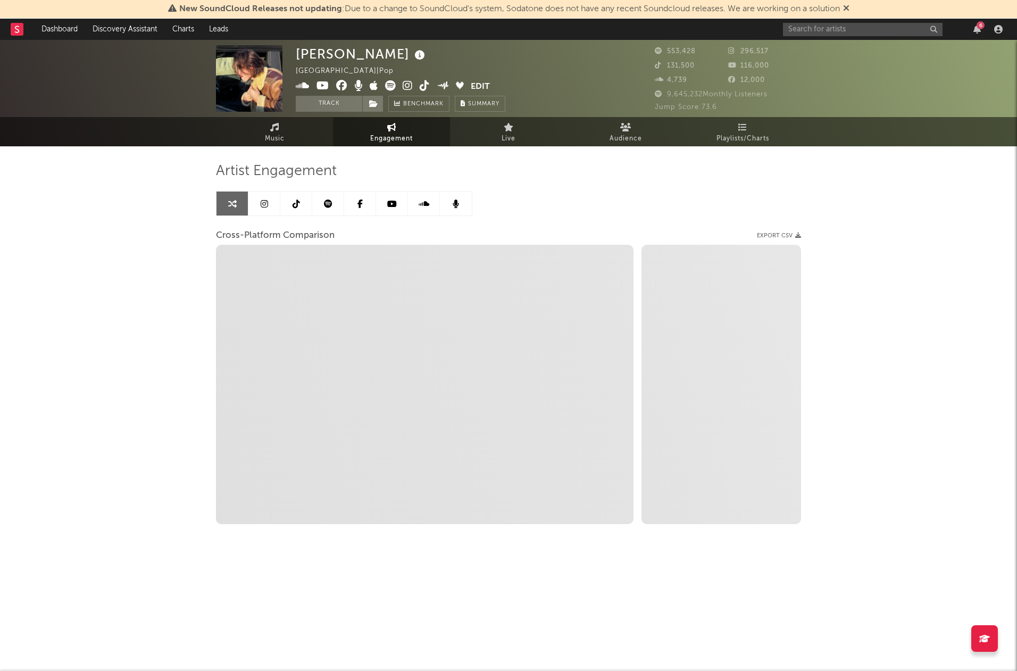
select select "1m"
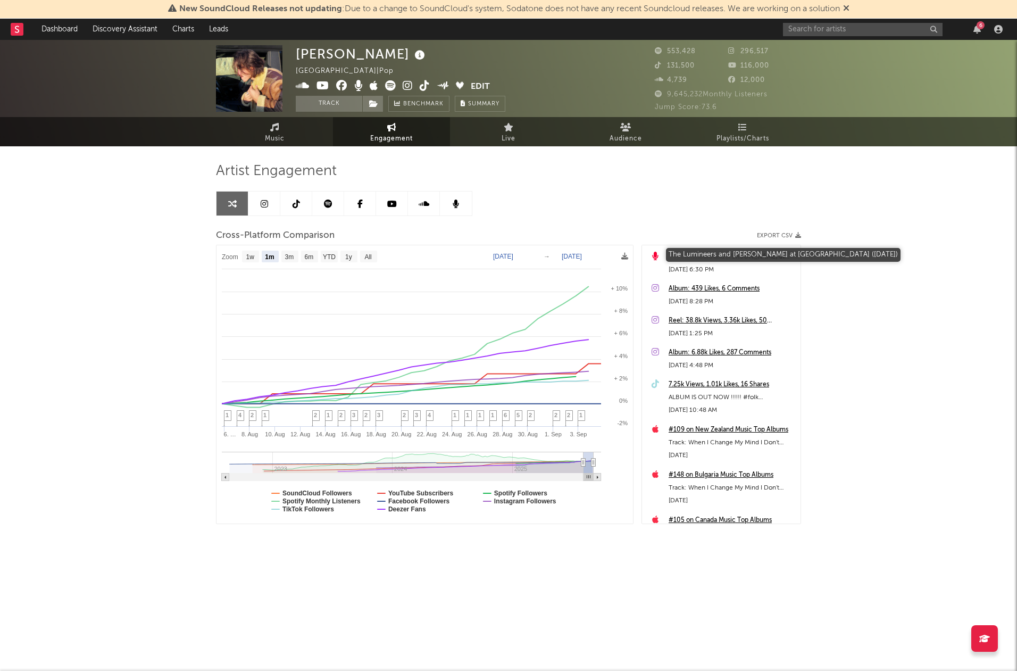
click at [760, 253] on div "The Lumineers and [PERSON_NAME] at [GEOGRAPHIC_DATA] ([DATE])" at bounding box center [732, 257] width 127 height 13
click at [293, 136] on link "Music" at bounding box center [274, 131] width 117 height 29
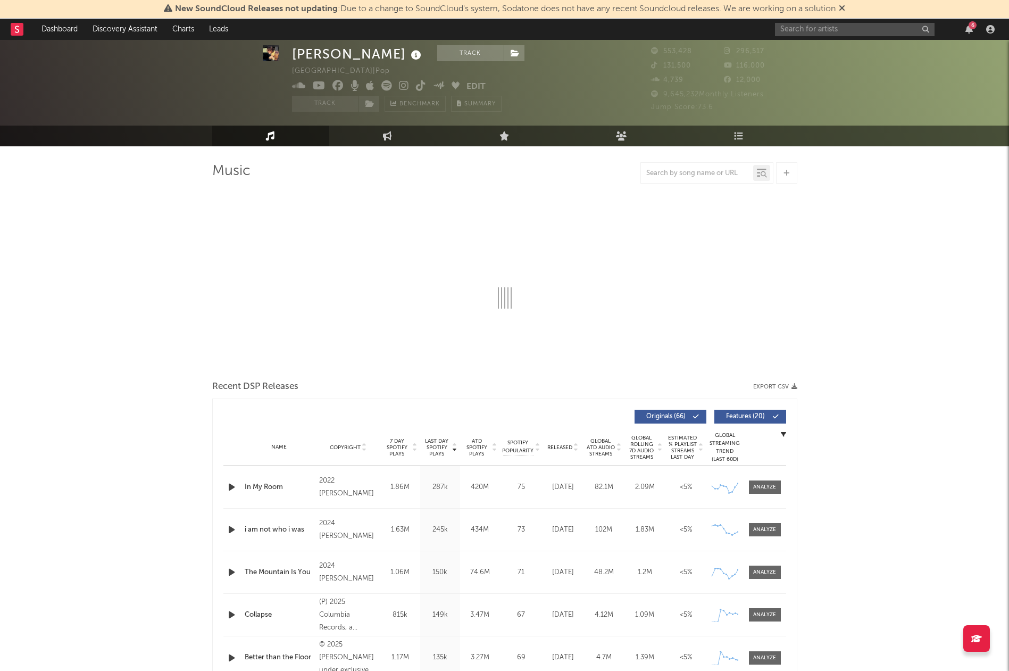
select select "6m"
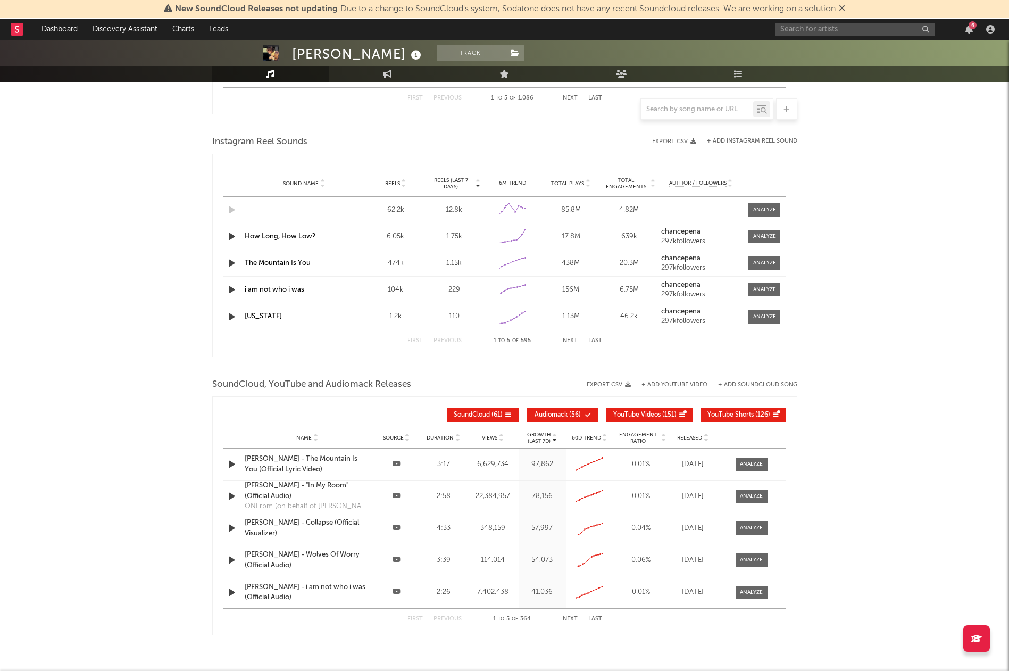
scroll to position [933, 0]
click at [538, 441] on p "(Last 7d)" at bounding box center [539, 440] width 24 height 6
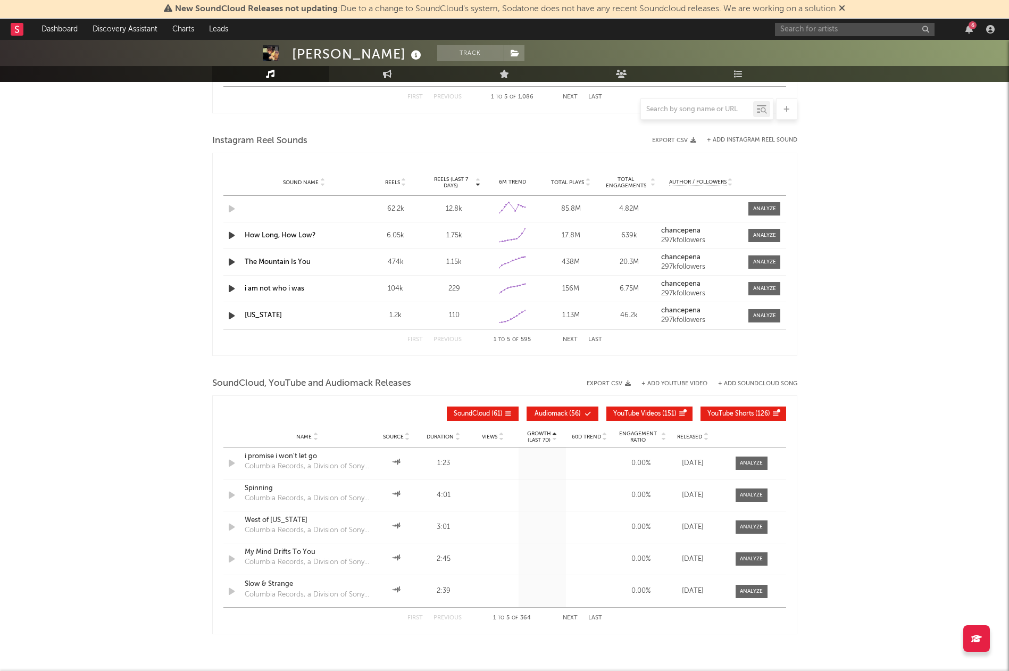
click at [538, 441] on p "(Last 7d)" at bounding box center [539, 440] width 24 height 6
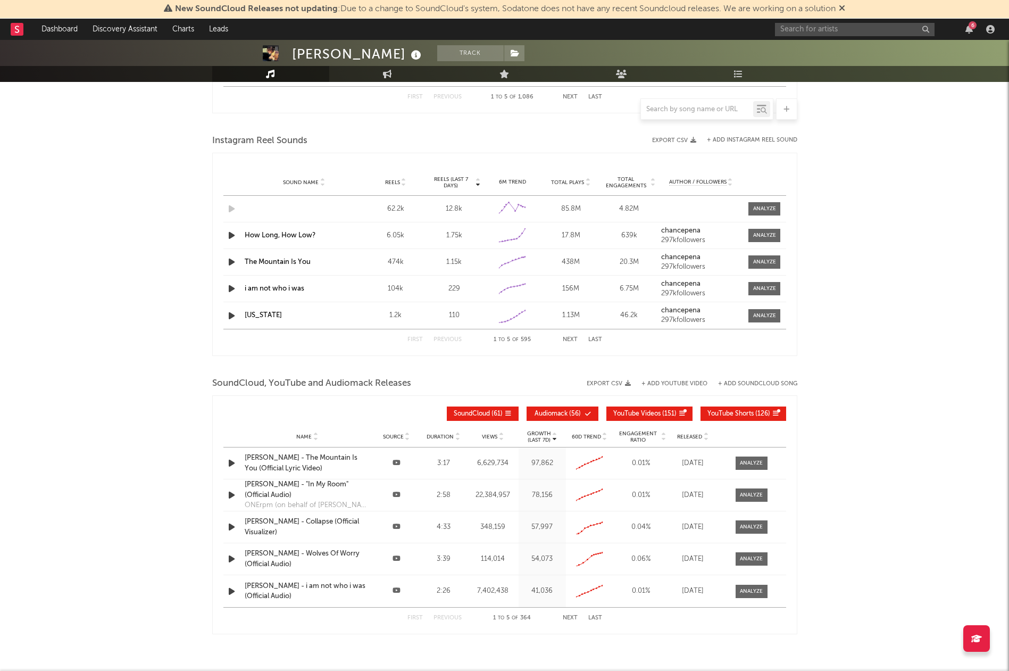
click at [498, 434] on div at bounding box center [501, 437] width 6 height 8
click at [548, 434] on p "Growth" at bounding box center [539, 433] width 24 height 6
click at [652, 436] on span "Engagement Ratio" at bounding box center [638, 436] width 44 height 13
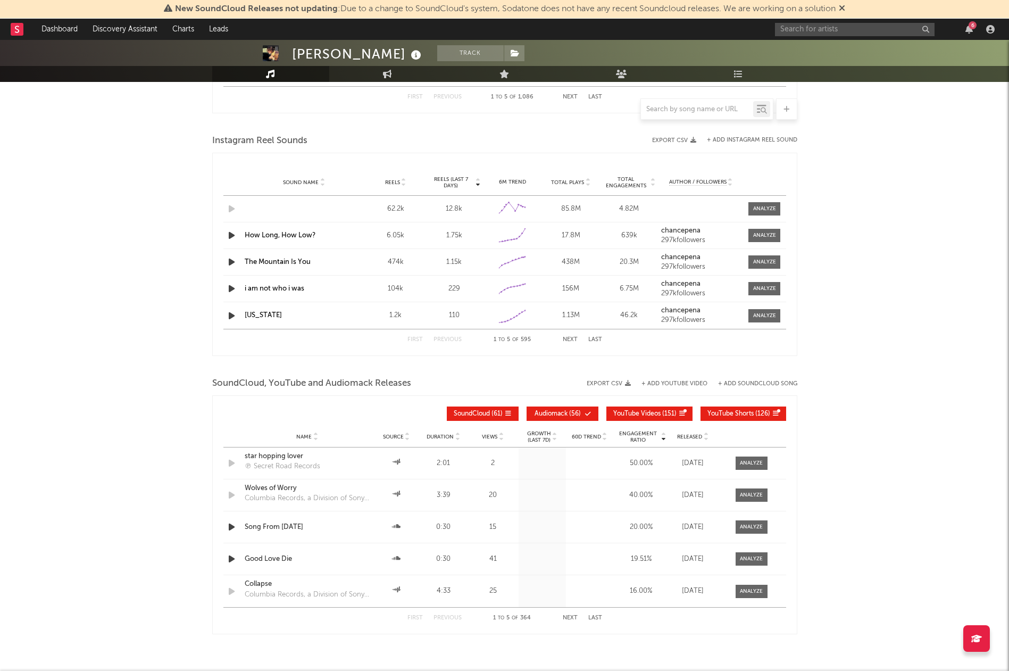
click at [649, 436] on span "Engagement Ratio" at bounding box center [638, 436] width 44 height 13
click at [539, 435] on p "Growth" at bounding box center [539, 433] width 24 height 6
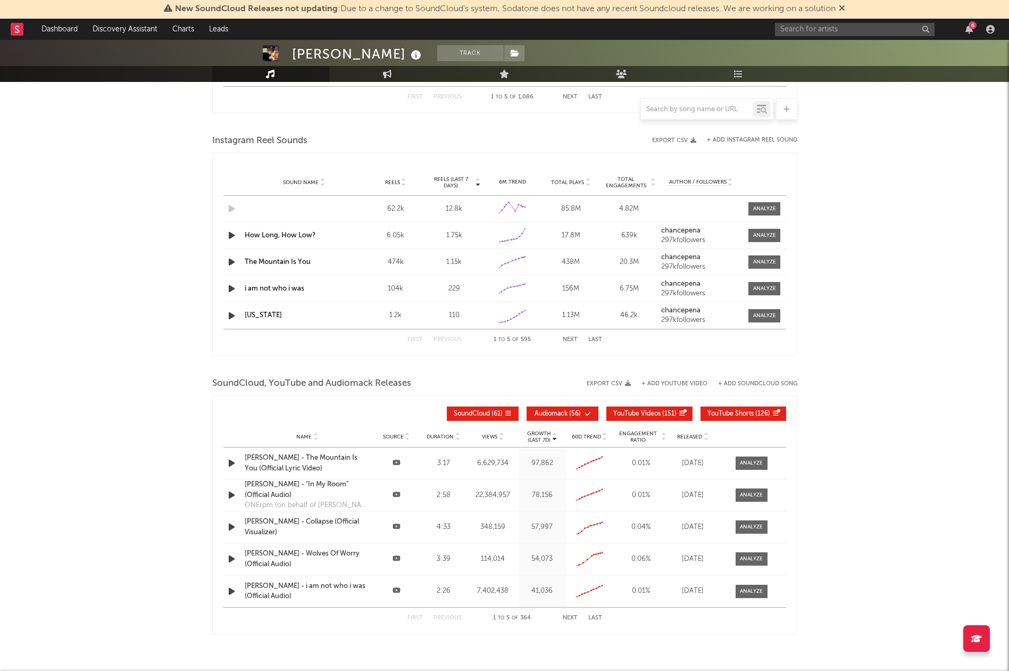
click at [696, 436] on span "Released" at bounding box center [689, 437] width 25 height 6
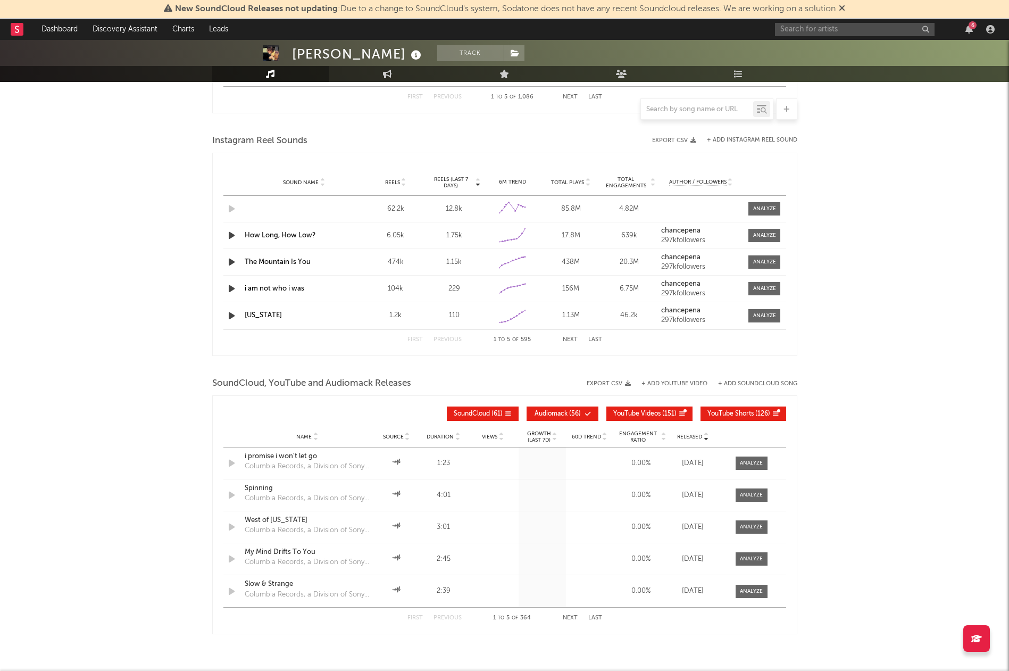
click at [696, 436] on span "Released" at bounding box center [689, 437] width 25 height 6
click at [496, 436] on span "Views" at bounding box center [489, 437] width 15 height 6
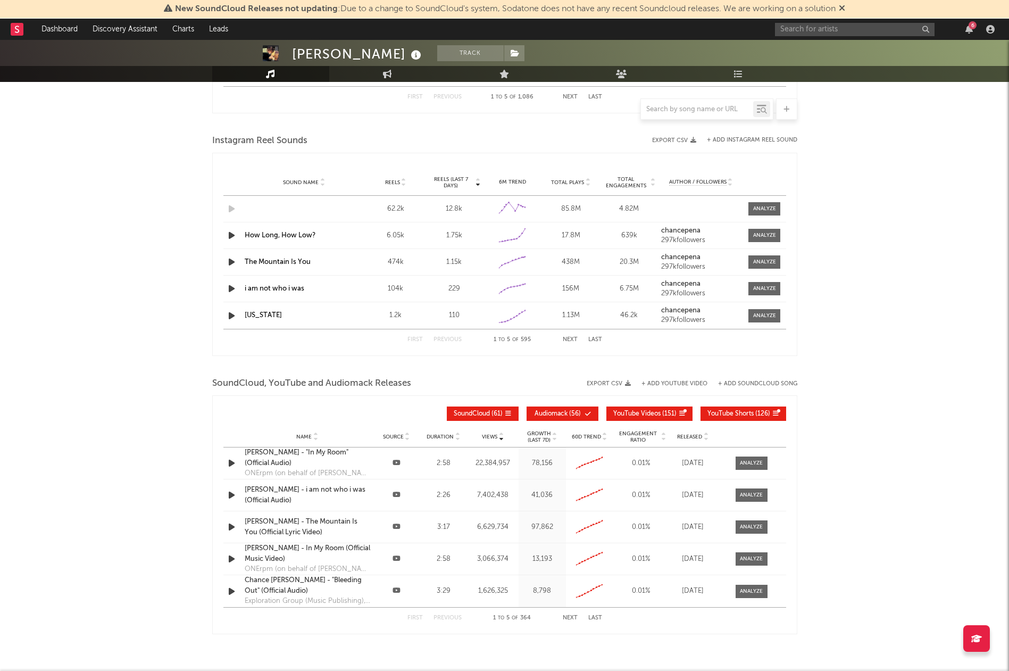
click at [496, 436] on span "Views" at bounding box center [489, 437] width 15 height 6
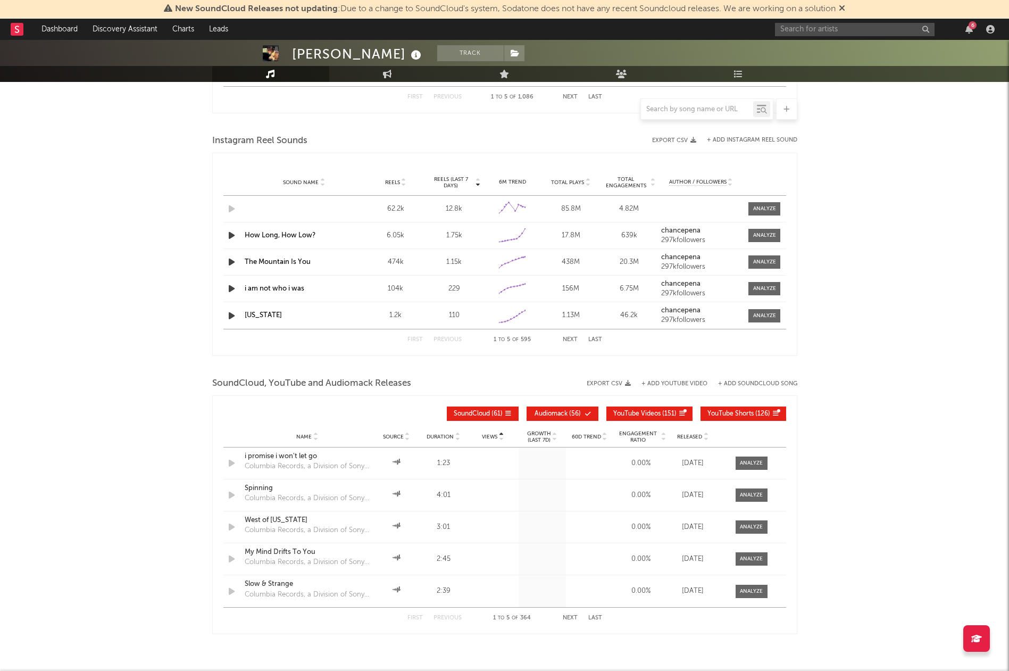
click at [496, 436] on span "Views" at bounding box center [489, 437] width 15 height 6
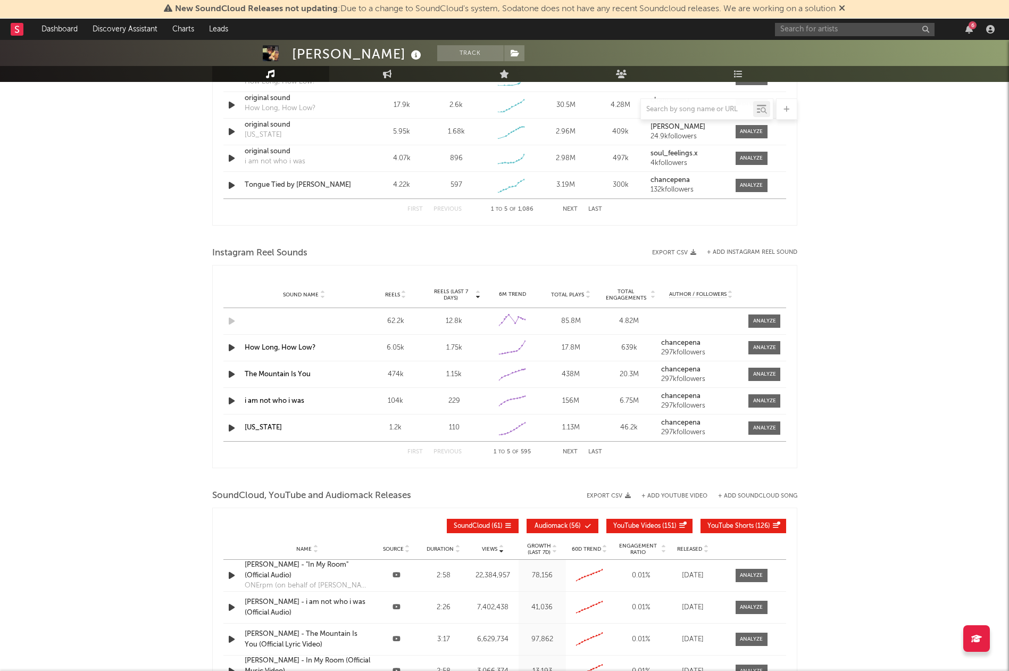
scroll to position [819, 0]
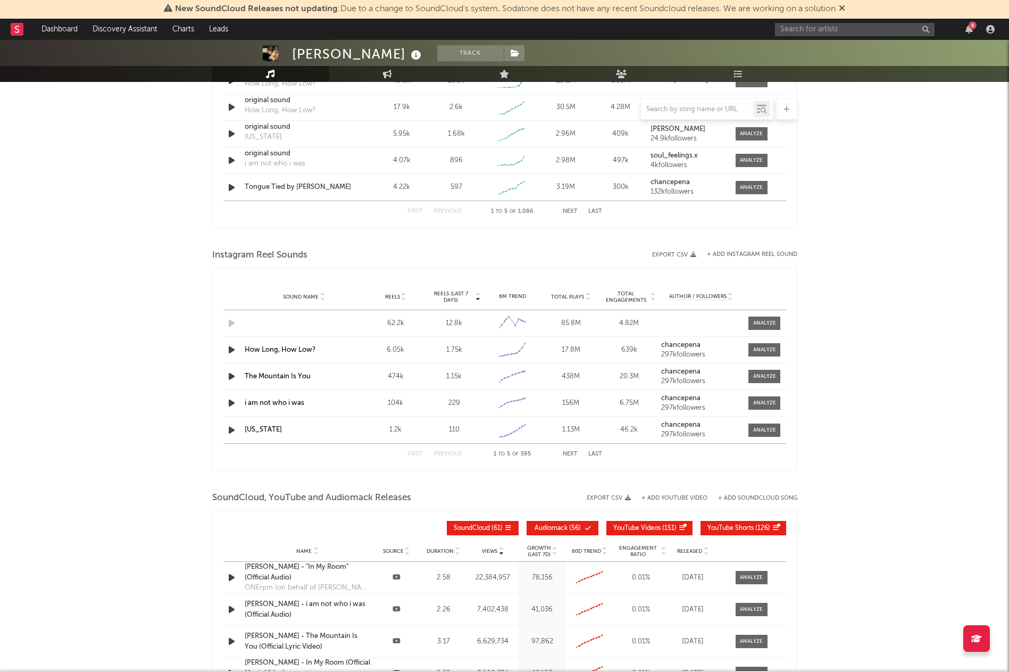
click at [460, 296] on span "Reels (last 7 days)" at bounding box center [451, 297] width 47 height 13
click at [465, 293] on span "Reels (last 7 days)" at bounding box center [451, 297] width 47 height 13
click at [394, 294] on span "Reels" at bounding box center [392, 297] width 15 height 6
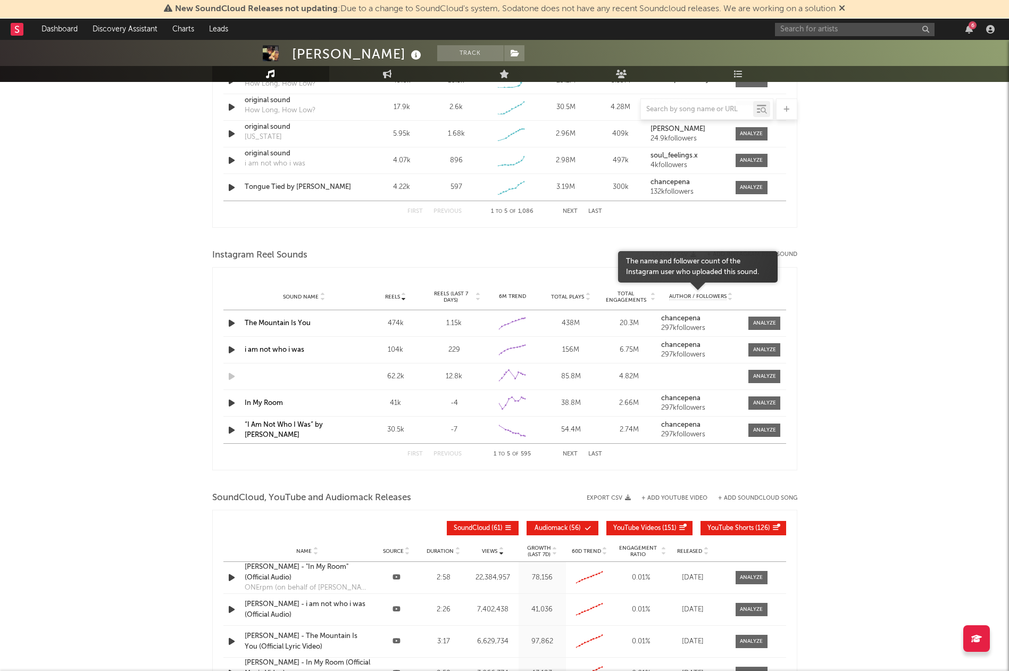
click at [693, 299] on span "Author / Followers" at bounding box center [697, 296] width 57 height 7
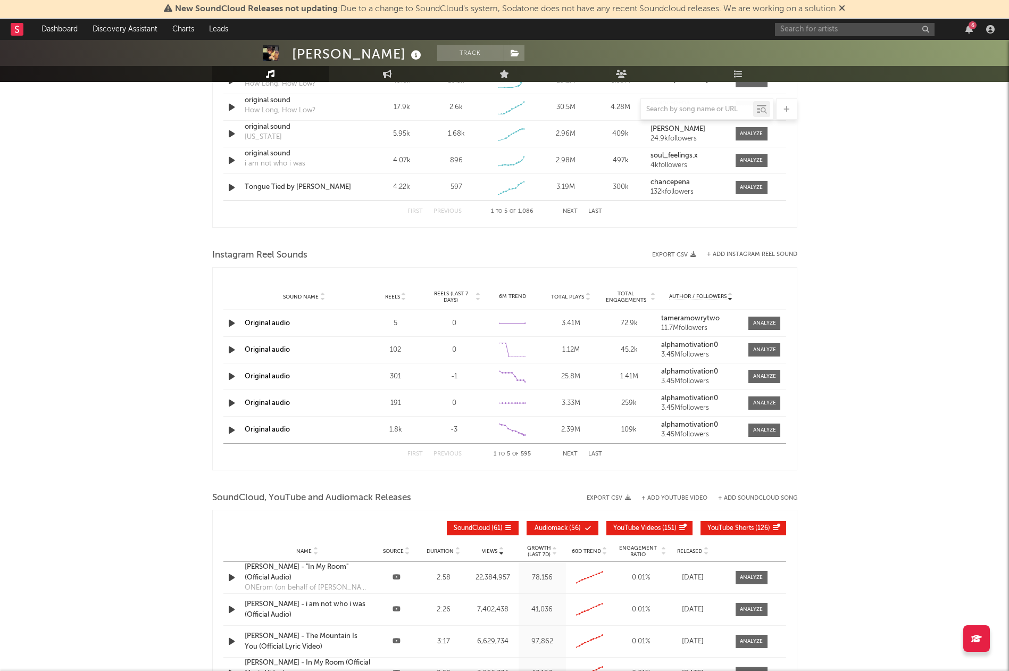
click at [570, 455] on button "Next" at bounding box center [570, 454] width 15 height 6
click at [447, 454] on button "Previous" at bounding box center [448, 454] width 28 height 6
click at [229, 349] on icon "button" at bounding box center [231, 349] width 11 height 13
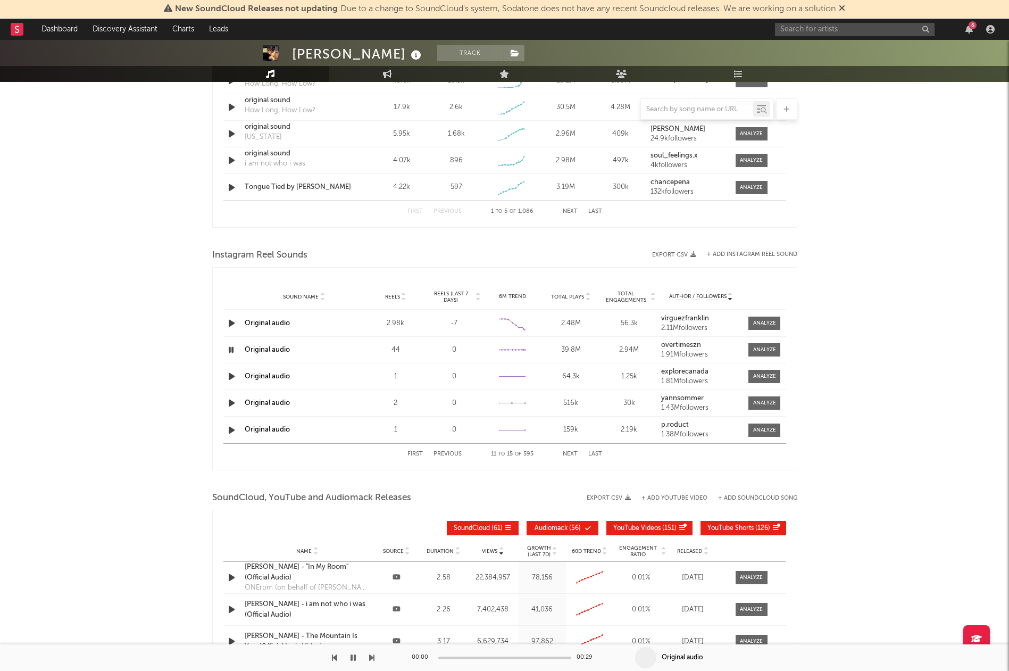
click at [235, 349] on icon "button" at bounding box center [231, 349] width 10 height 13
click at [235, 349] on icon "button" at bounding box center [231, 349] width 11 height 13
click at [476, 658] on div at bounding box center [504, 658] width 133 height 3
click at [569, 453] on button "Next" at bounding box center [570, 454] width 15 height 6
click at [229, 377] on icon "button" at bounding box center [231, 376] width 11 height 13
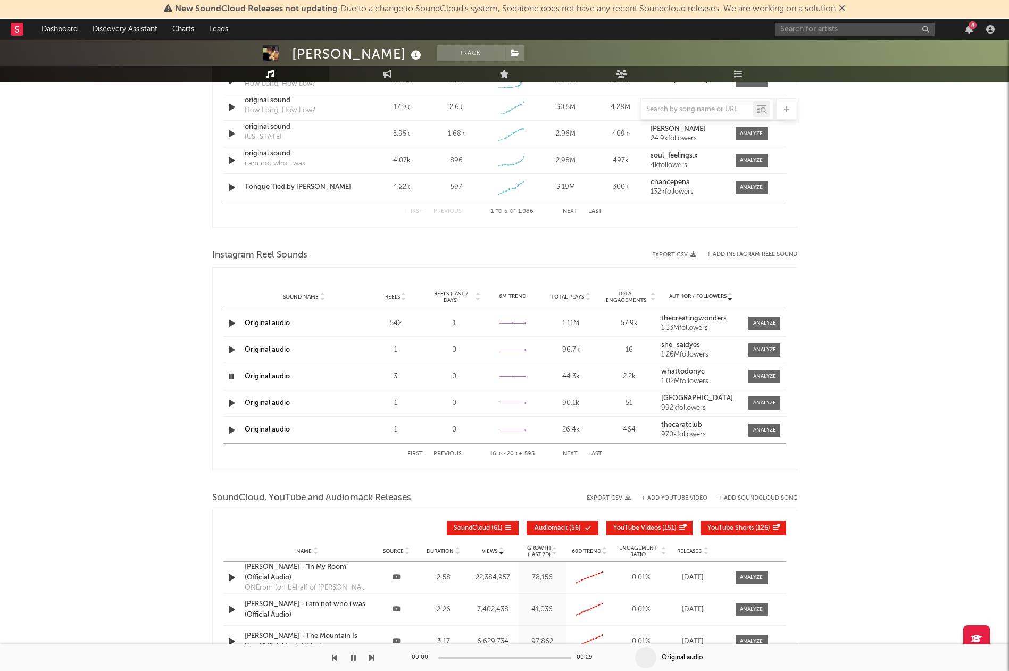
click at [568, 454] on button "Next" at bounding box center [570, 454] width 15 height 6
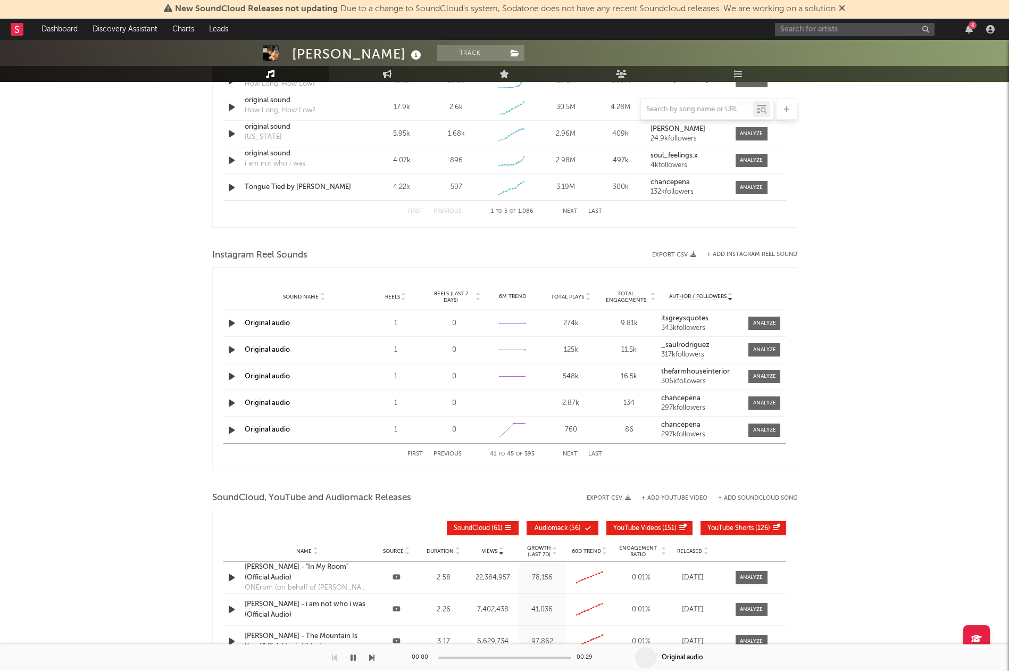
click at [568, 454] on button "Next" at bounding box center [570, 454] width 15 height 6
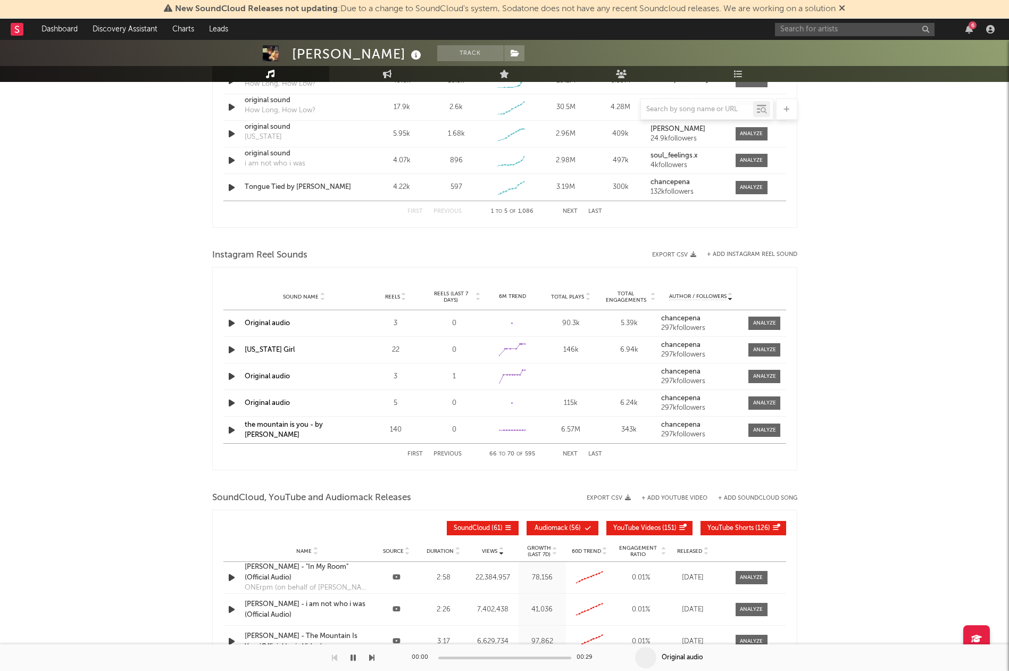
click at [568, 454] on button "Next" at bounding box center [570, 454] width 15 height 6
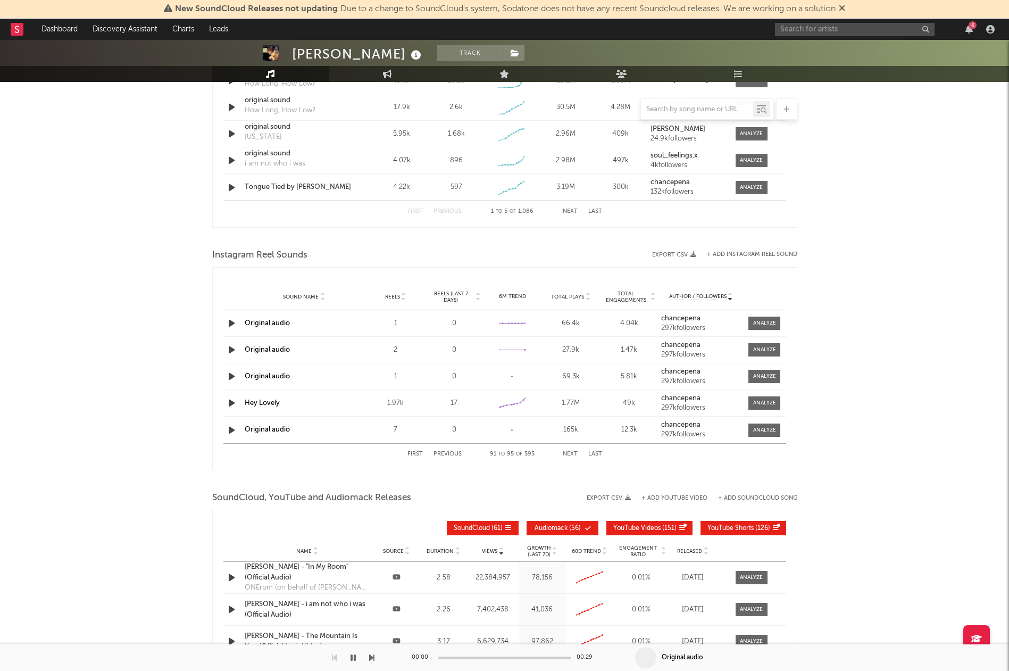
click at [568, 454] on button "Next" at bounding box center [570, 454] width 15 height 6
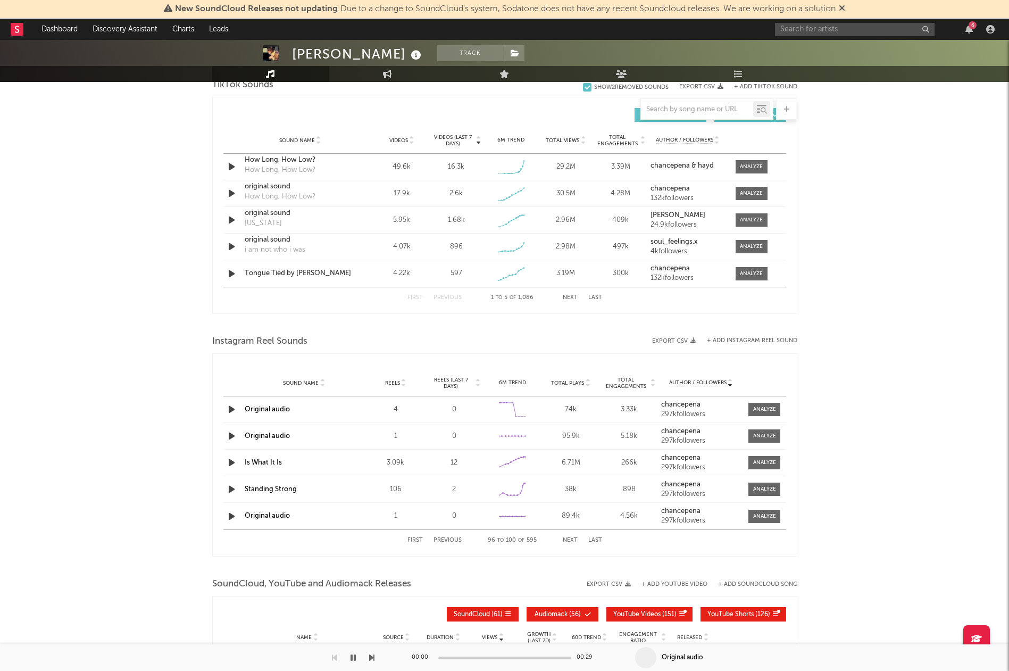
scroll to position [532, 0]
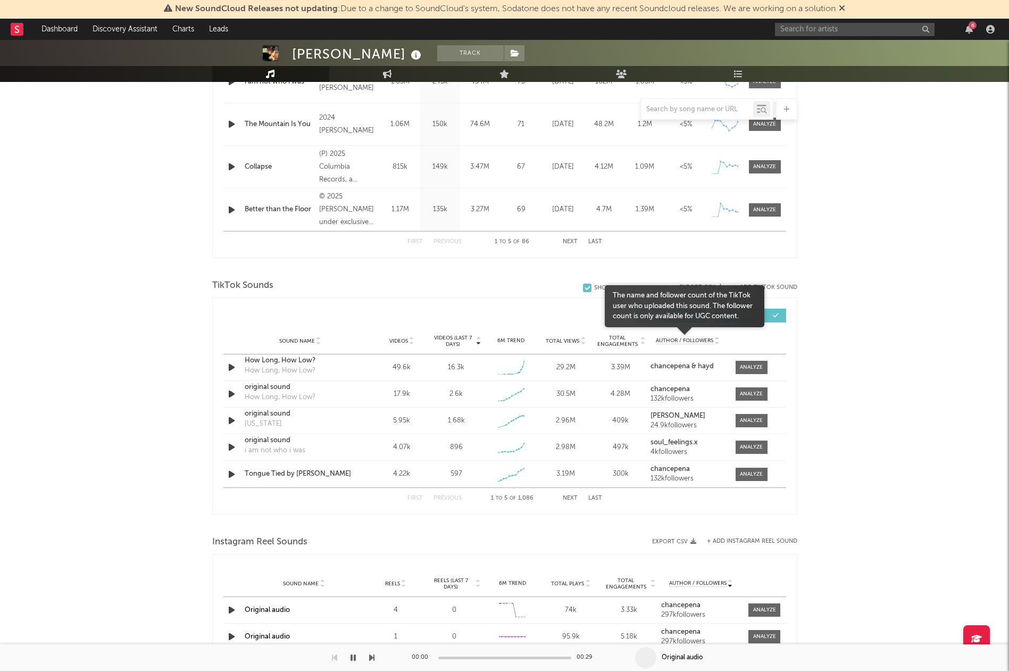
click at [675, 338] on span "Author / Followers" at bounding box center [684, 340] width 57 height 7
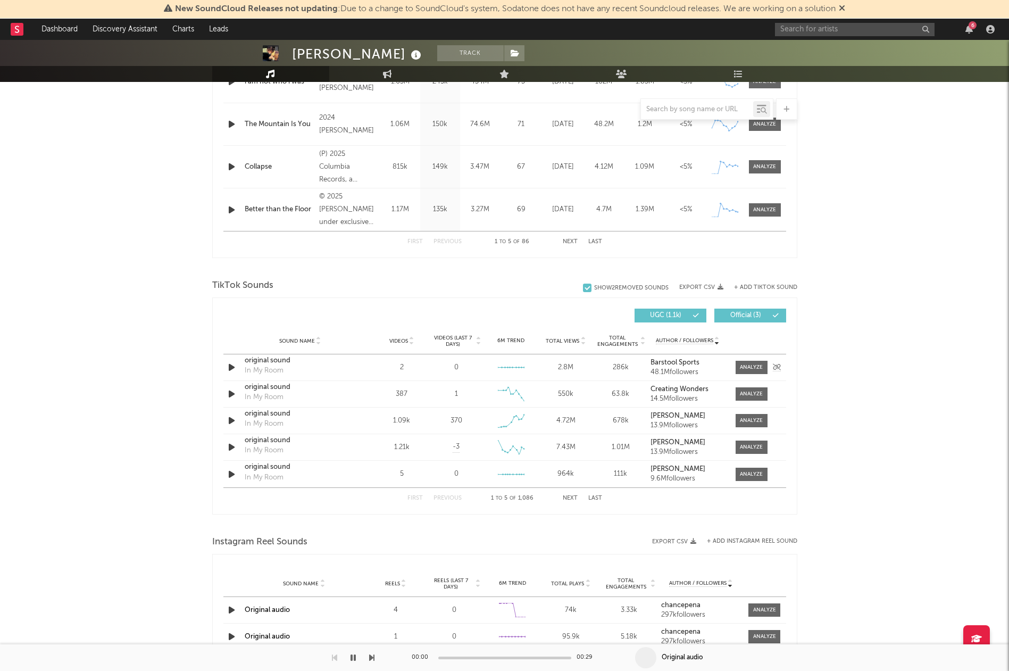
click at [233, 367] on icon "button" at bounding box center [231, 367] width 11 height 13
click at [352, 659] on icon "button" at bounding box center [353, 657] width 5 height 9
click at [577, 496] on button "Next" at bounding box center [570, 498] width 15 height 6
click at [577, 495] on button "Next" at bounding box center [570, 498] width 15 height 6
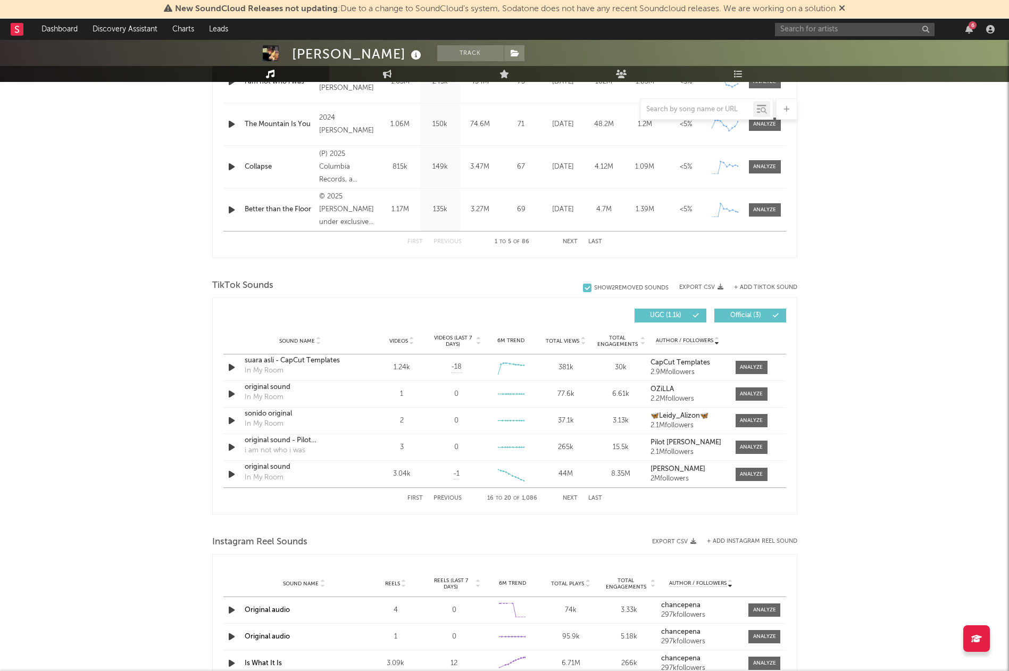
click at [577, 495] on button "Next" at bounding box center [570, 498] width 15 height 6
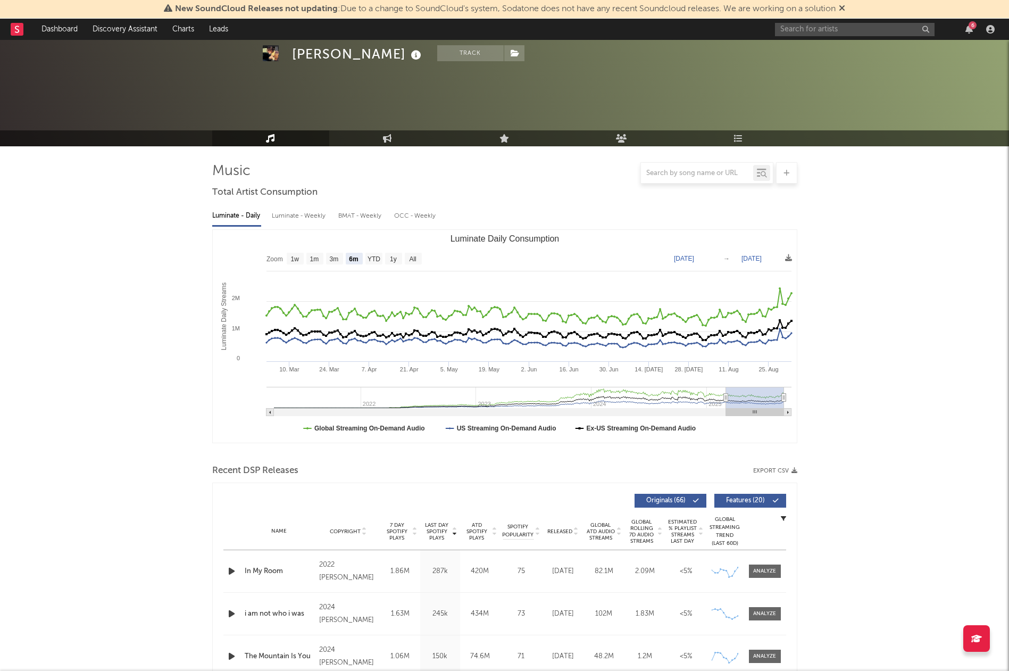
select select "6m"
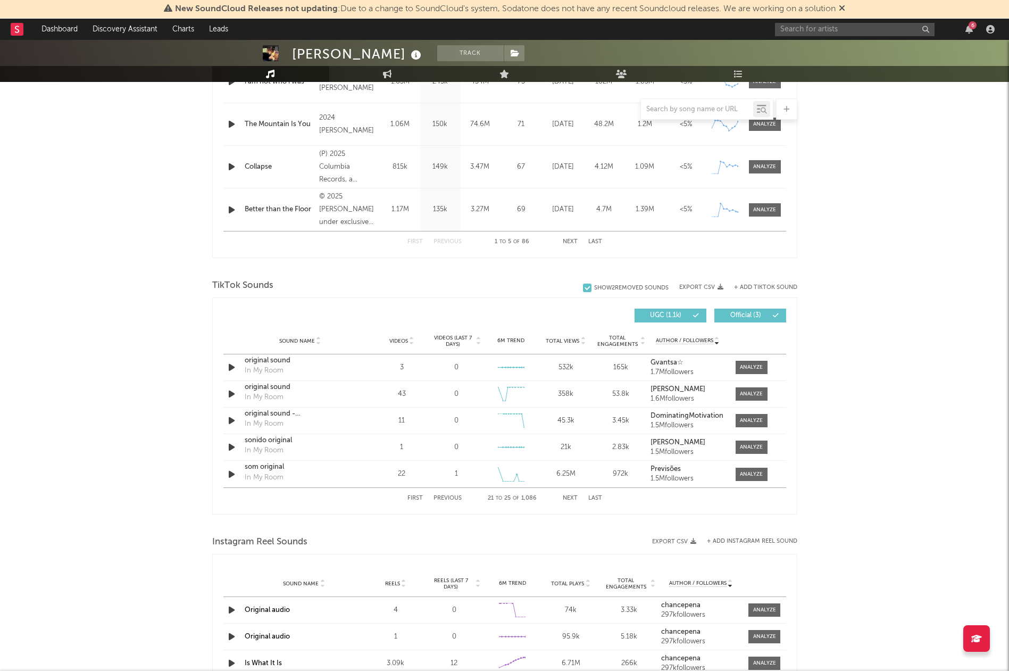
click at [577, 495] on button "Next" at bounding box center [570, 498] width 15 height 6
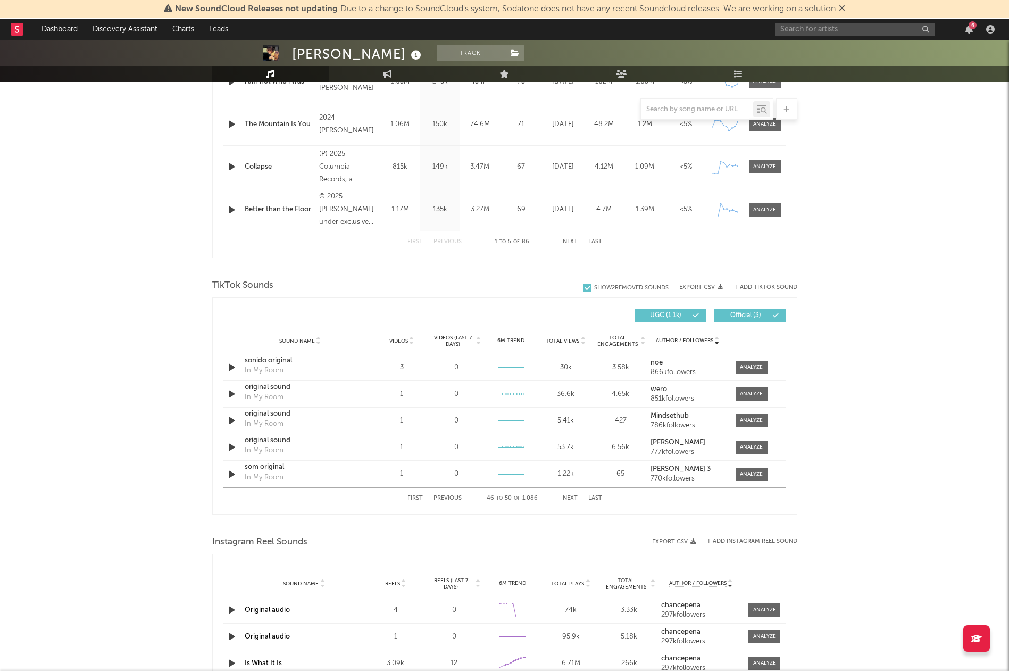
click at [577, 495] on button "Next" at bounding box center [570, 498] width 15 height 6
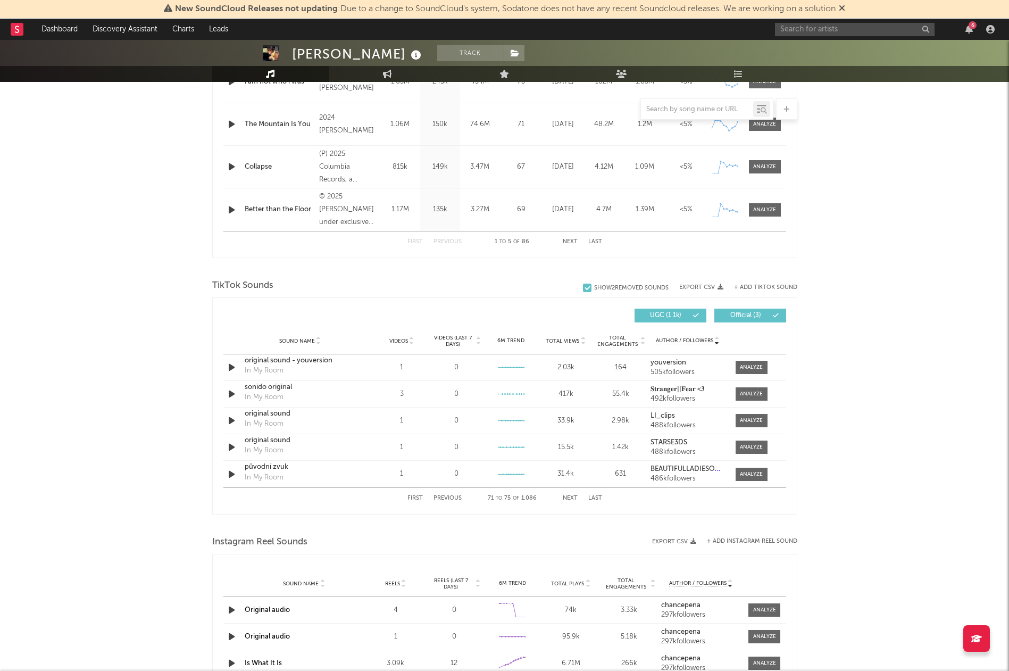
click at [577, 495] on button "Next" at bounding box center [570, 498] width 15 height 6
click at [443, 500] on button "Previous" at bounding box center [448, 498] width 28 height 6
click at [567, 499] on button "Next" at bounding box center [570, 498] width 15 height 6
click at [448, 496] on button "Previous" at bounding box center [448, 498] width 28 height 6
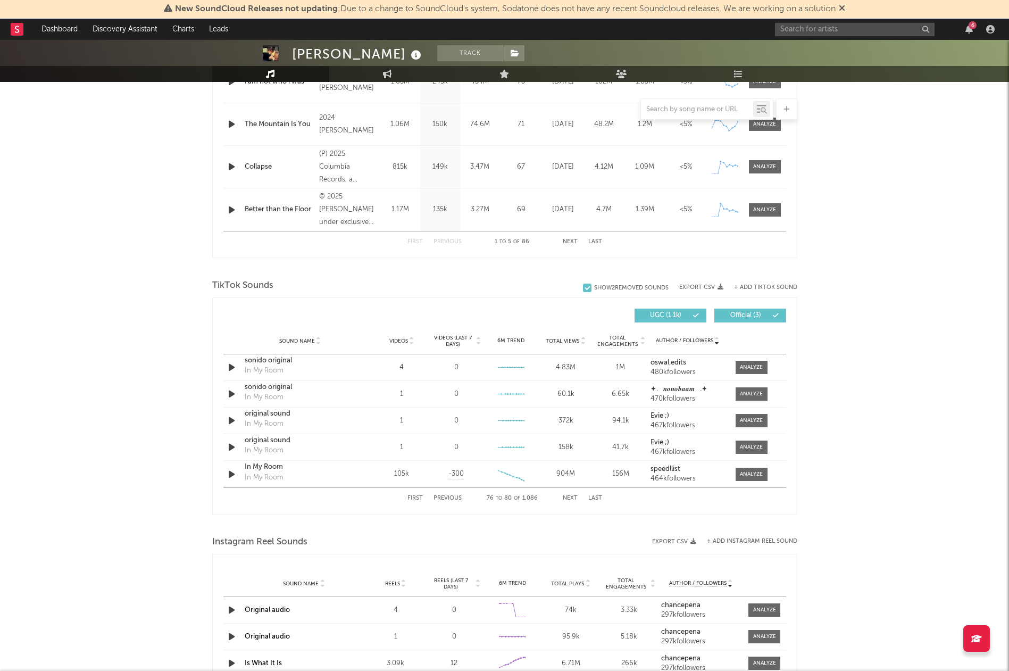
click at [575, 496] on button "Next" at bounding box center [570, 498] width 15 height 6
click at [575, 497] on button "Next" at bounding box center [570, 498] width 15 height 6
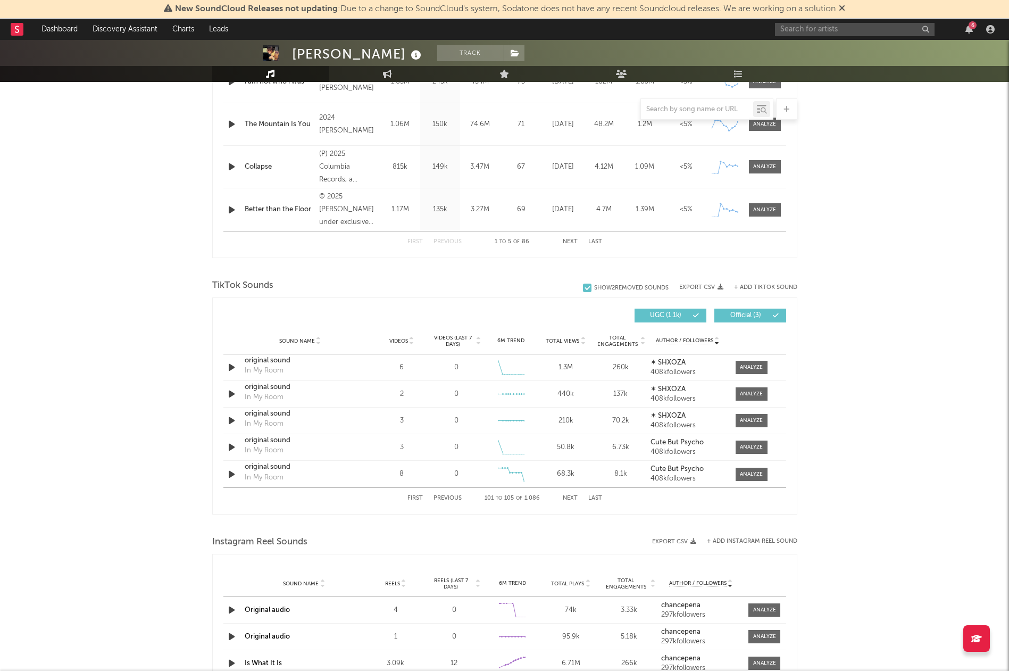
click at [575, 497] on button "Next" at bounding box center [570, 498] width 15 height 6
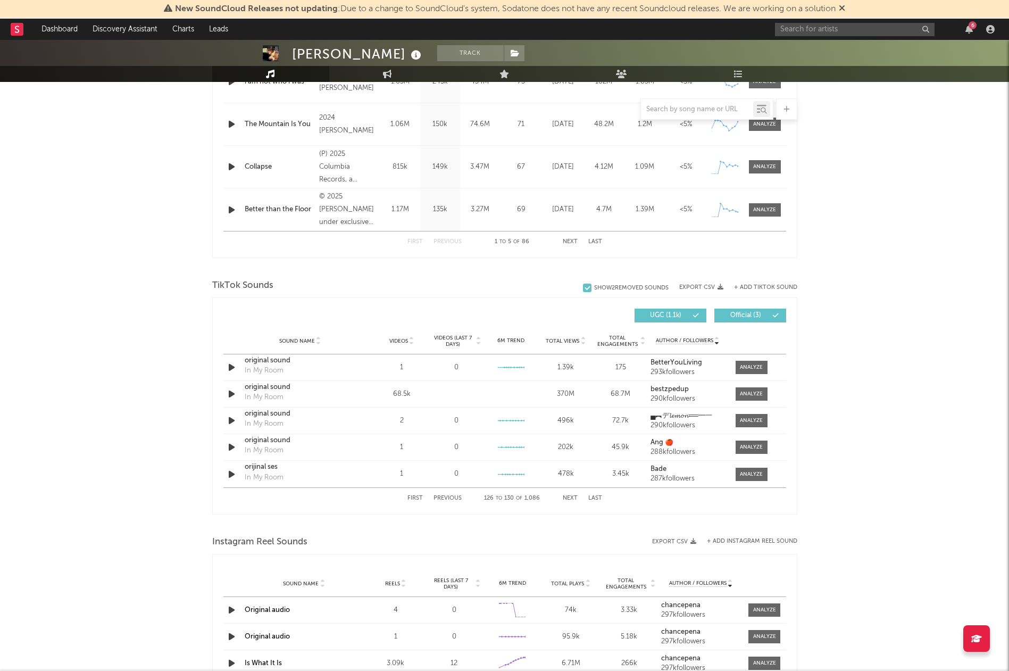
click at [575, 497] on button "Next" at bounding box center [570, 498] width 15 height 6
click at [442, 502] on div "First Previous 131 to 135 of 1,086 Next Last" at bounding box center [505, 498] width 195 height 21
click at [454, 494] on div "First Previous 131 to 135 of 1,086 Next Last" at bounding box center [505, 498] width 195 height 21
click at [454, 498] on button "Previous" at bounding box center [448, 498] width 28 height 6
click at [457, 331] on div "Sound Name Videos Videos (last 7 days) Weekly Growth % 6M Trend Total Views Tot…" at bounding box center [504, 341] width 563 height 27
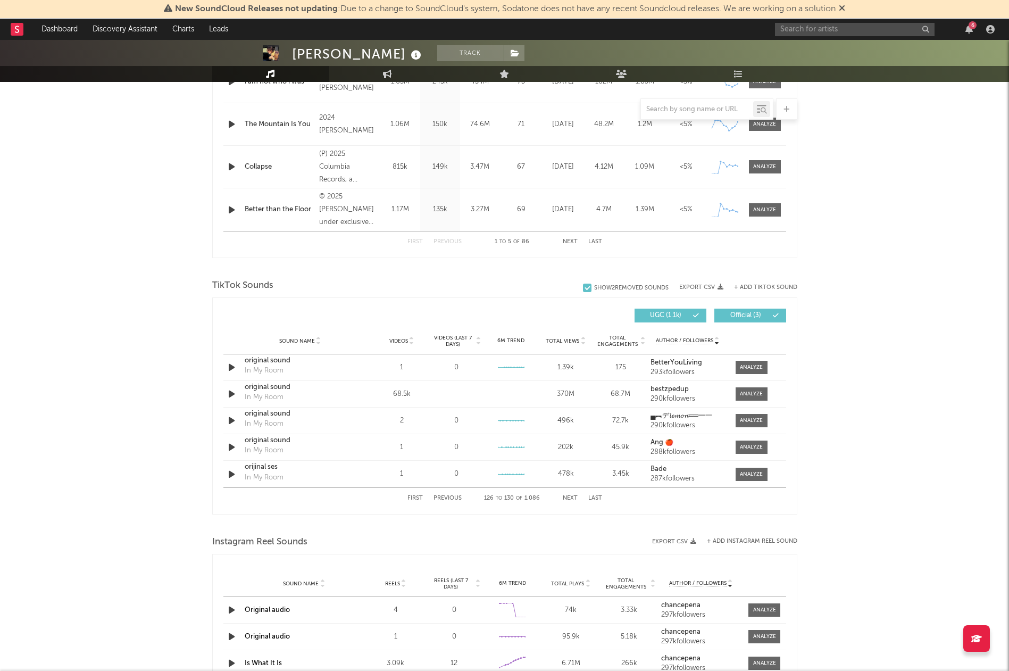
click at [457, 336] on span "Videos (last 7 days)" at bounding box center [453, 341] width 43 height 13
click at [573, 497] on button "Next" at bounding box center [570, 498] width 15 height 6
click at [448, 498] on button "Previous" at bounding box center [448, 498] width 28 height 6
click at [568, 500] on button "Next" at bounding box center [570, 498] width 15 height 6
click at [569, 499] on button "Next" at bounding box center [570, 498] width 15 height 6
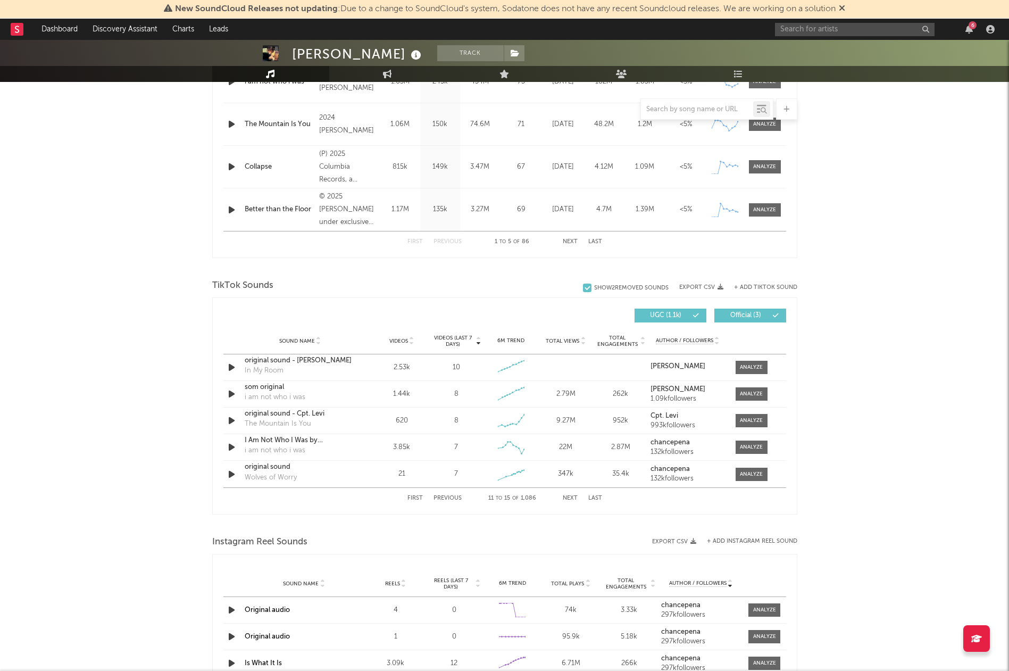
click at [572, 495] on button "Next" at bounding box center [570, 498] width 15 height 6
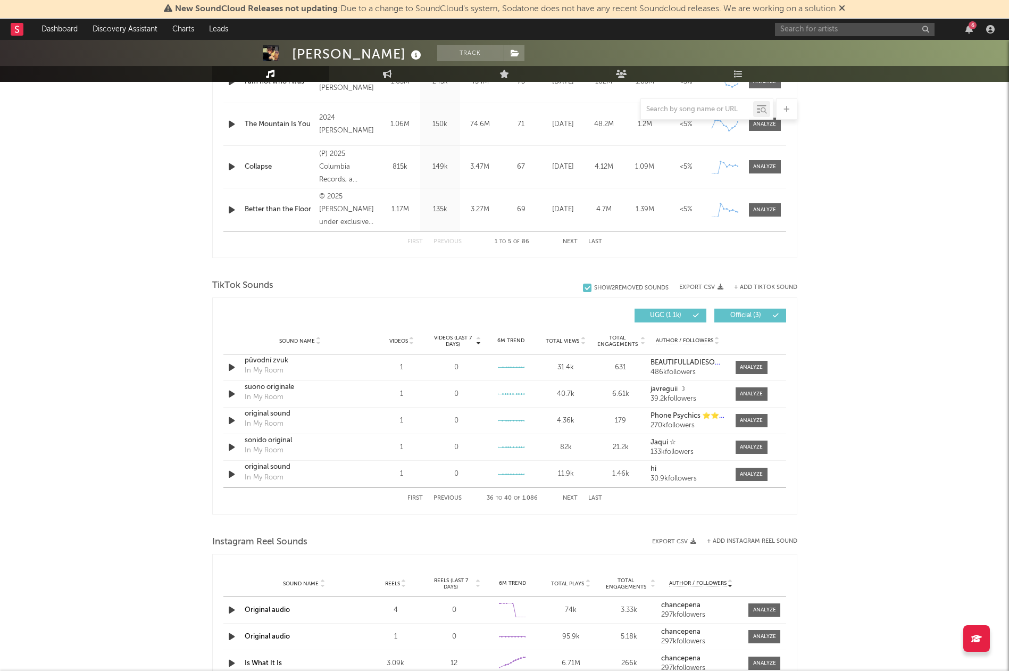
click at [572, 495] on button "Next" at bounding box center [570, 498] width 15 height 6
click at [450, 499] on button "Previous" at bounding box center [448, 498] width 28 height 6
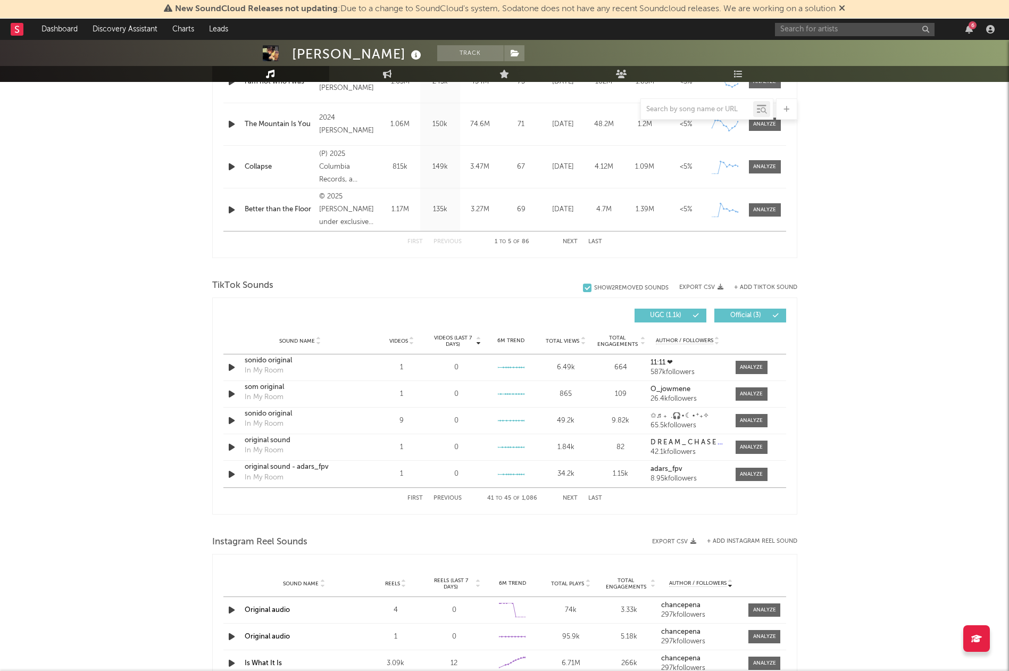
click at [450, 499] on button "Previous" at bounding box center [448, 498] width 28 height 6
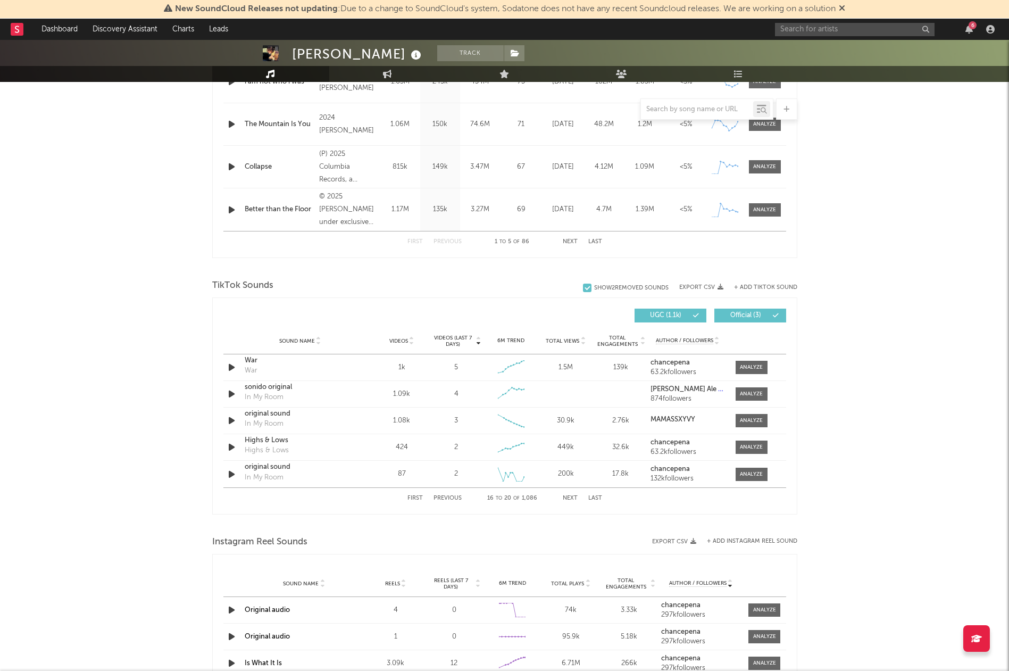
click at [450, 499] on button "Previous" at bounding box center [448, 498] width 28 height 6
click at [567, 502] on div "First Previous 1 to 5 of 1,086 Next Last" at bounding box center [505, 498] width 195 height 21
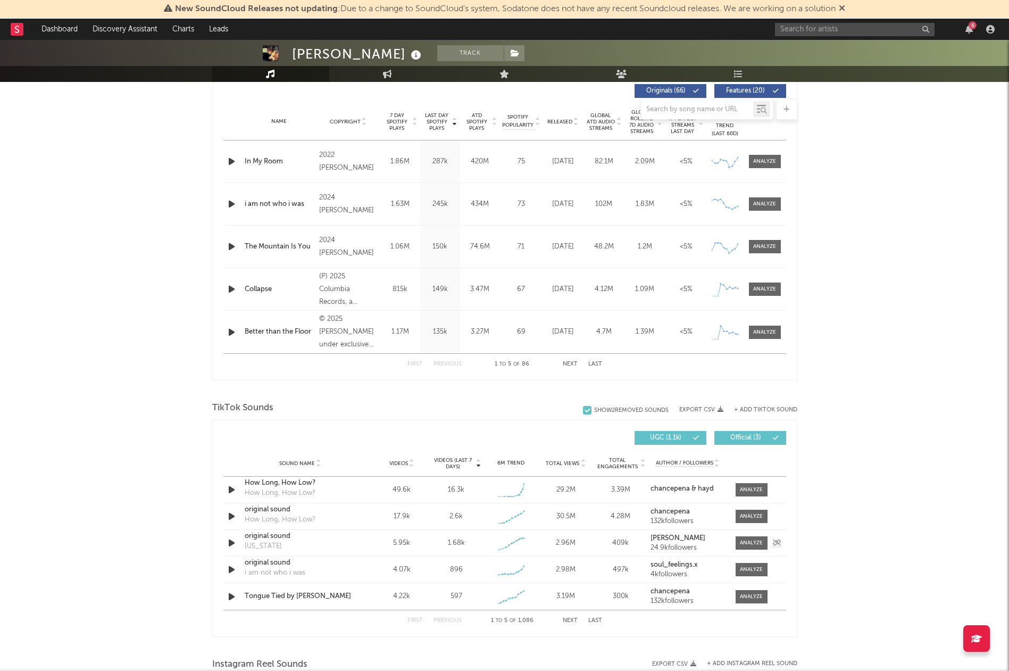
scroll to position [0, 0]
